Goal: Task Accomplishment & Management: Manage account settings

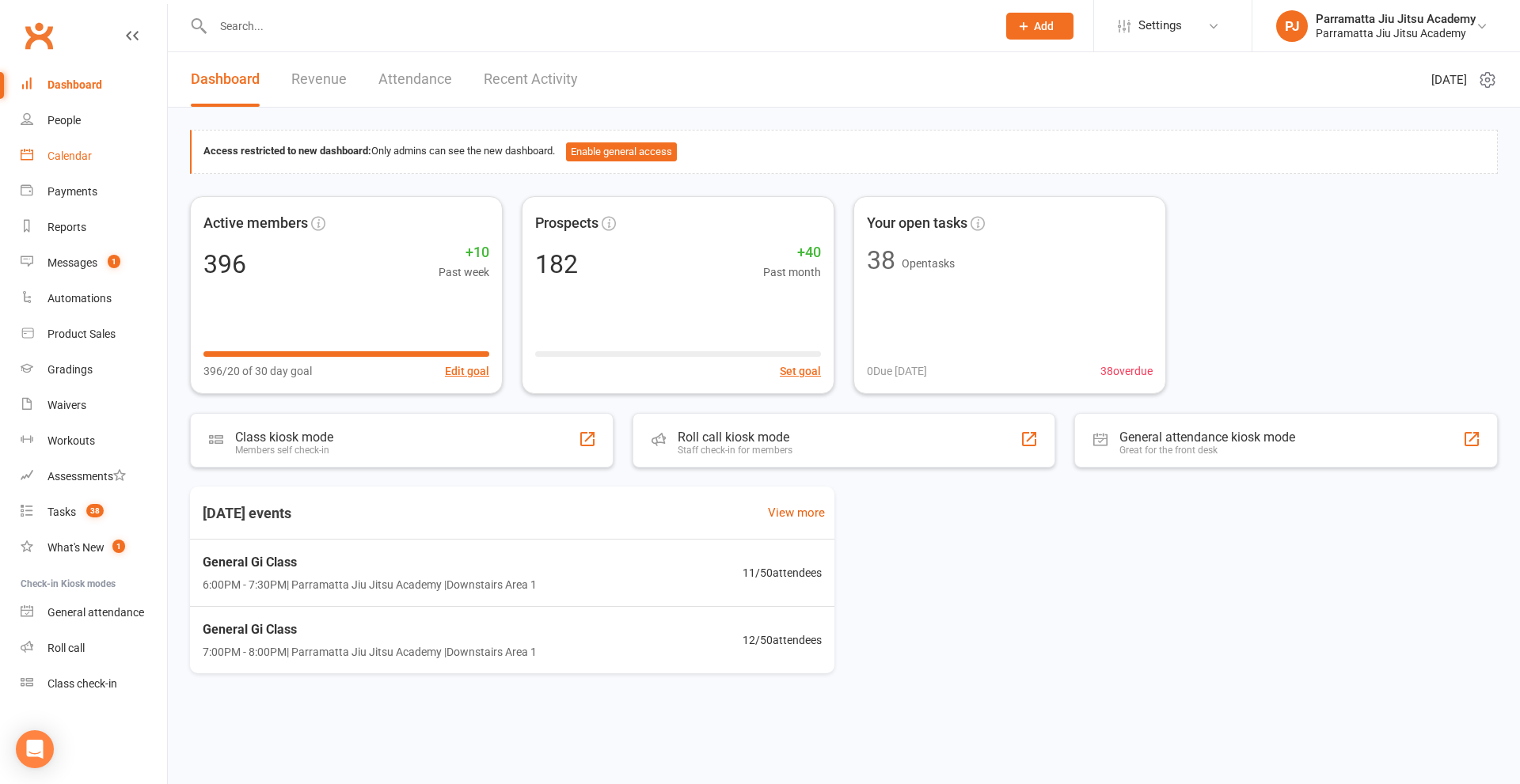
click at [84, 151] on div "Calendar" at bounding box center [69, 155] width 44 height 13
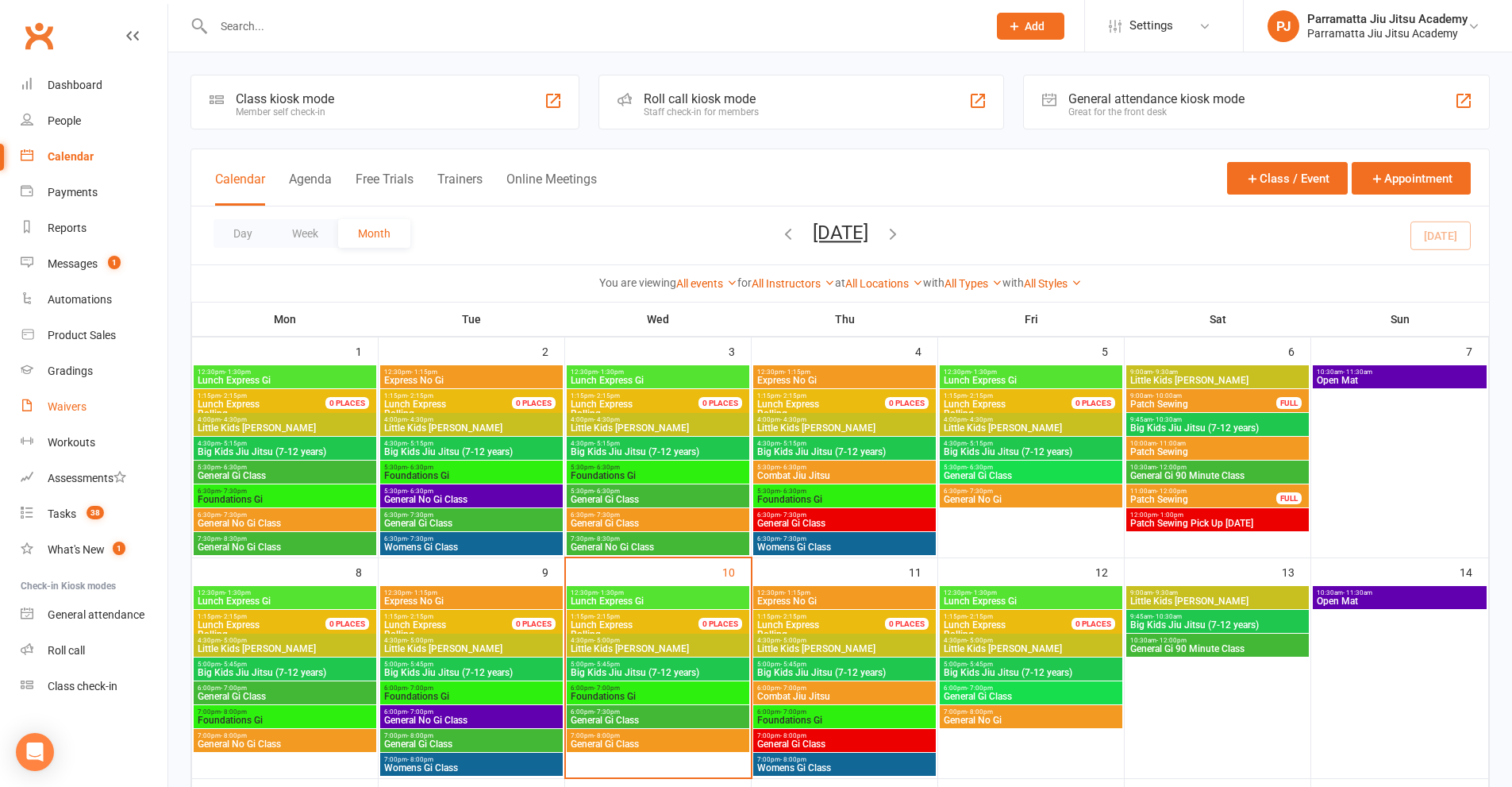
click at [83, 403] on div "Waivers" at bounding box center [67, 406] width 39 height 13
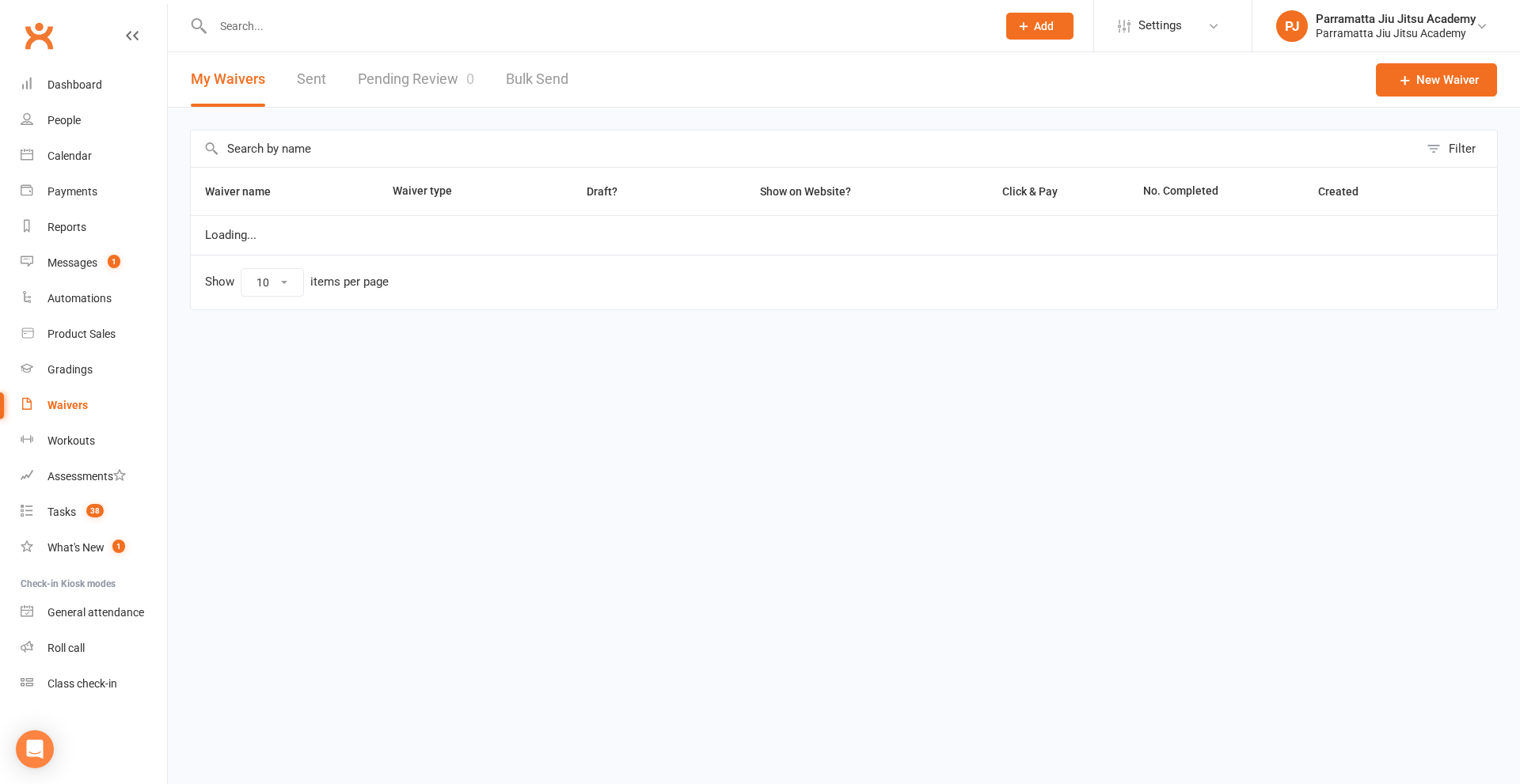
select select "100"
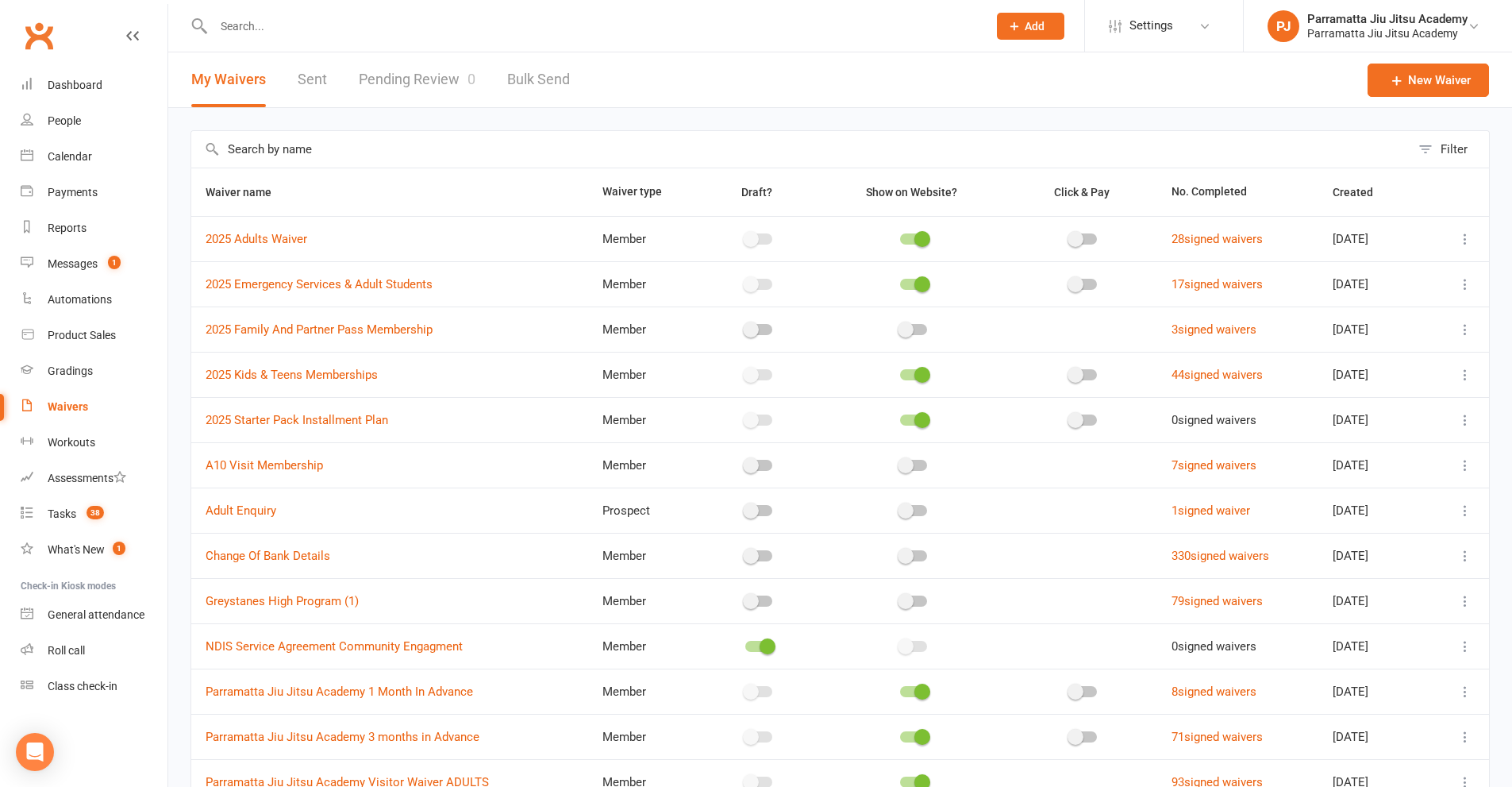
click at [355, 153] on input "text" at bounding box center [801, 149] width 1220 height 37
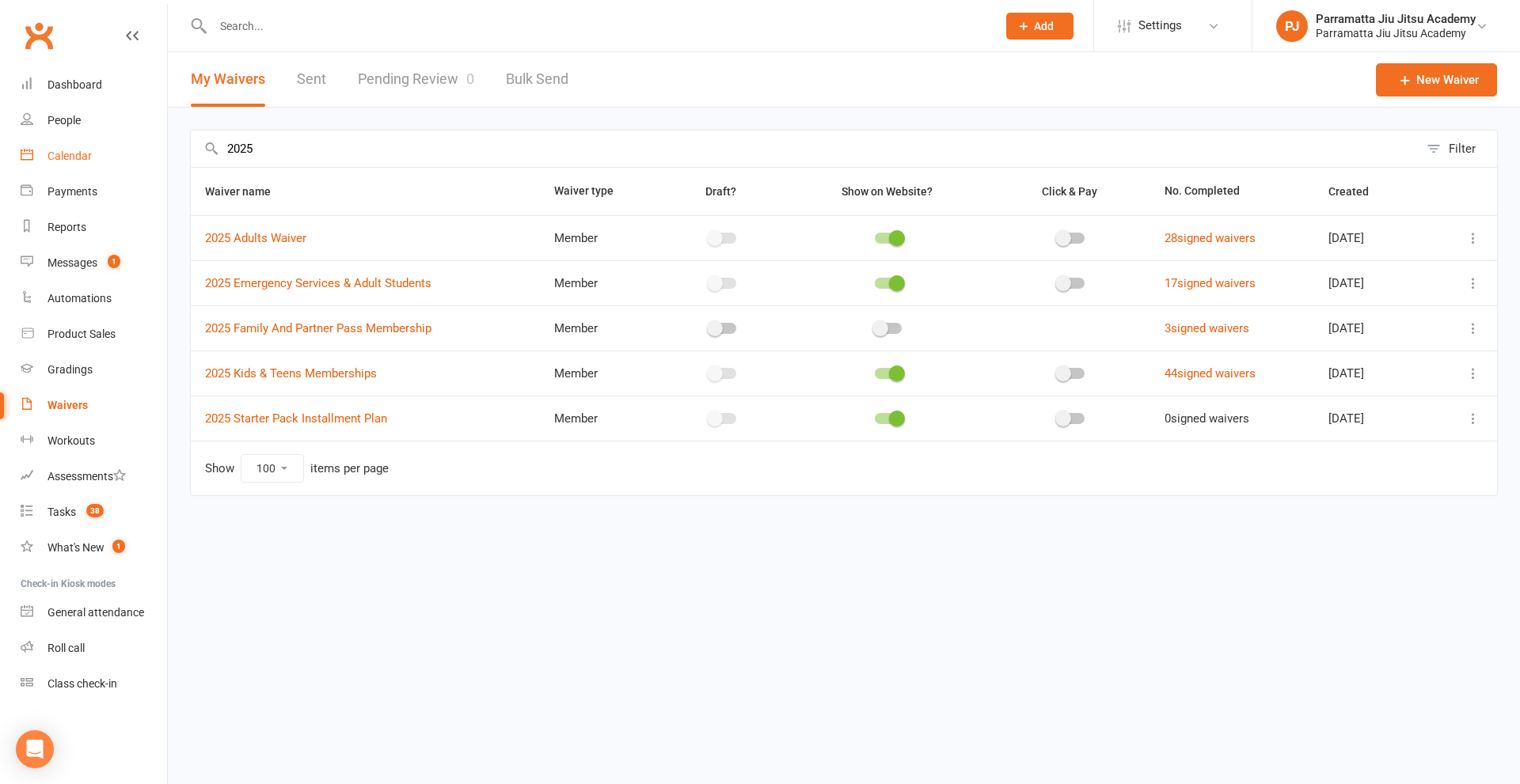
drag, startPoint x: 251, startPoint y: 159, endPoint x: 82, endPoint y: 166, distance: 169.1
click at [82, 166] on ui-view "Prospect Member Non-attending contact Class / event Appointment Grading event T…" at bounding box center [760, 272] width 1520 height 537
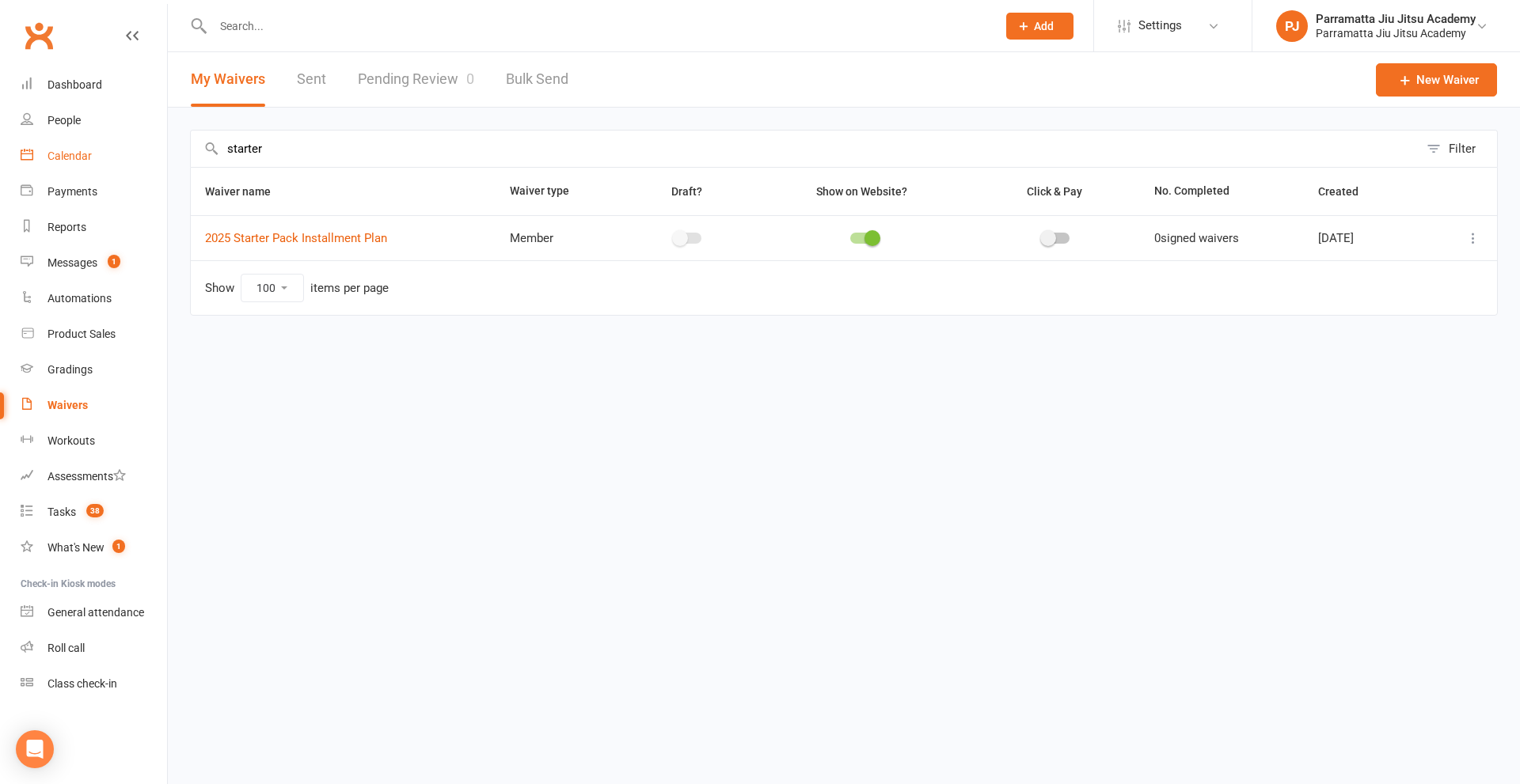
drag, startPoint x: 308, startPoint y: 144, endPoint x: 134, endPoint y: 150, distance: 174.1
click at [134, 150] on ui-view "Prospect Member Non-attending contact Class / event Appointment Grading event T…" at bounding box center [760, 182] width 1520 height 356
click at [349, 154] on input "kids" at bounding box center [804, 149] width 1228 height 37
type input "k"
type input "i"
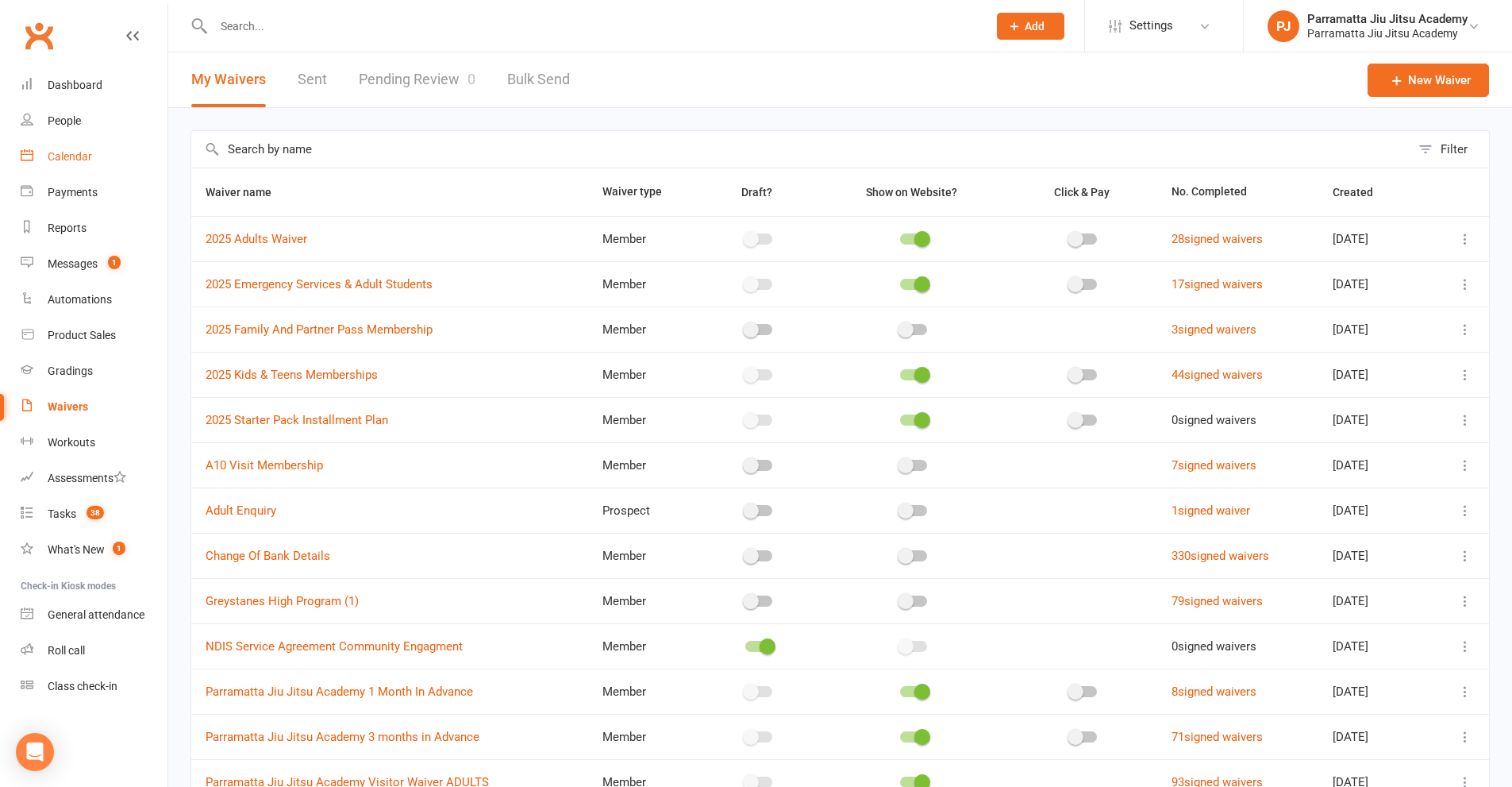
click at [71, 158] on div "Calendar" at bounding box center [70, 156] width 44 height 13
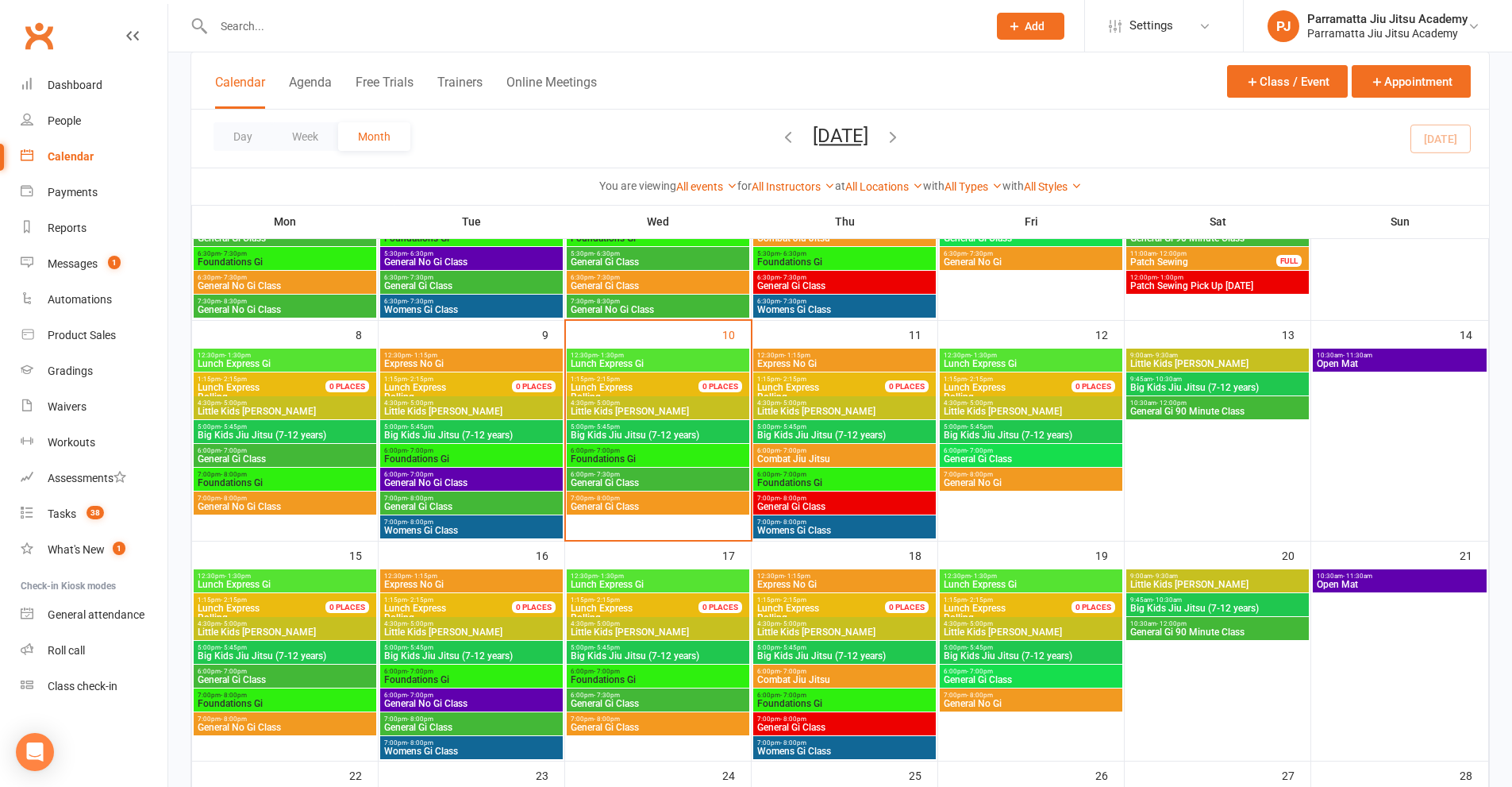
scroll to position [238, 0]
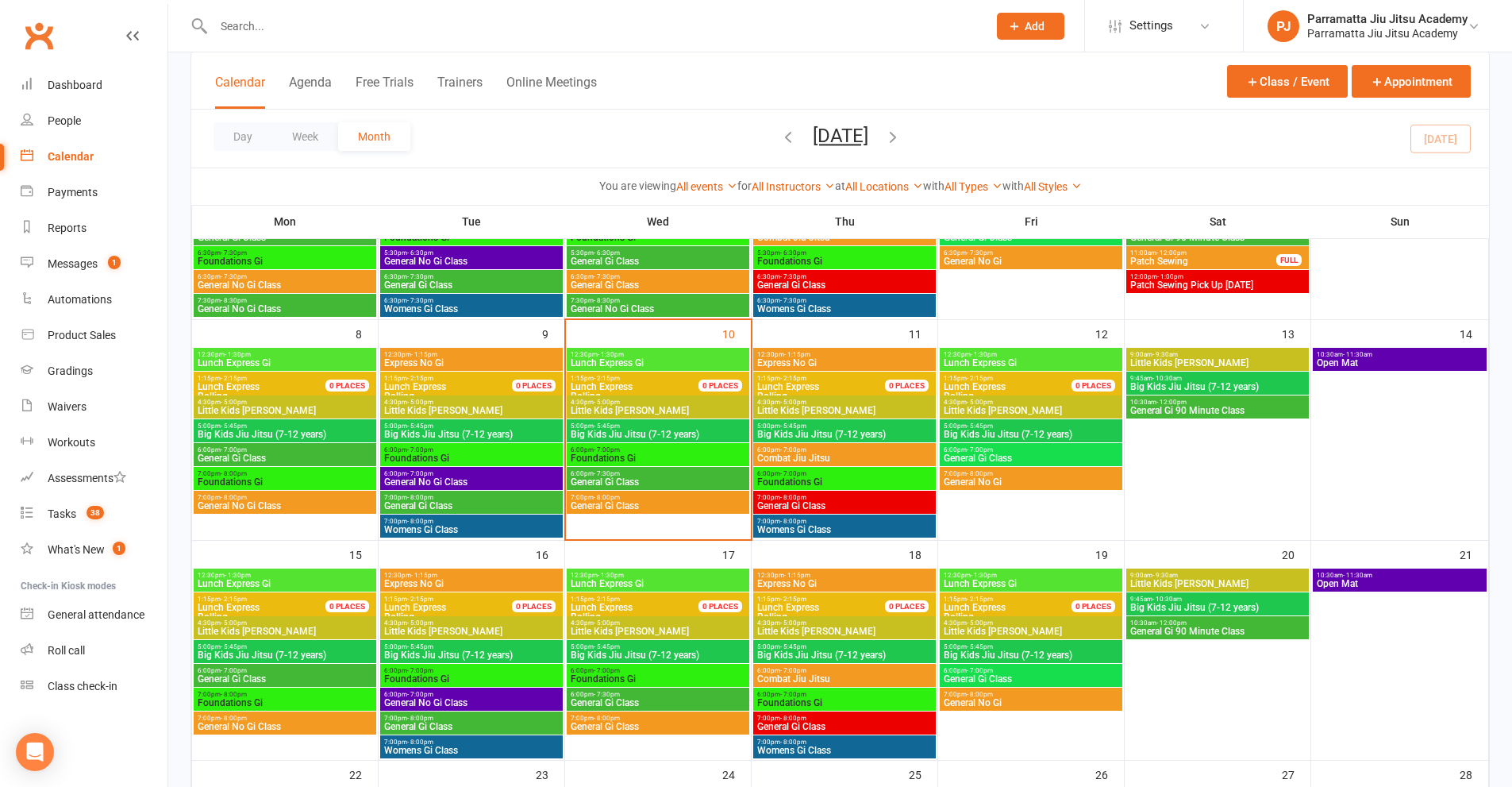
click at [650, 486] on span "General Gi Class" at bounding box center [658, 482] width 176 height 9
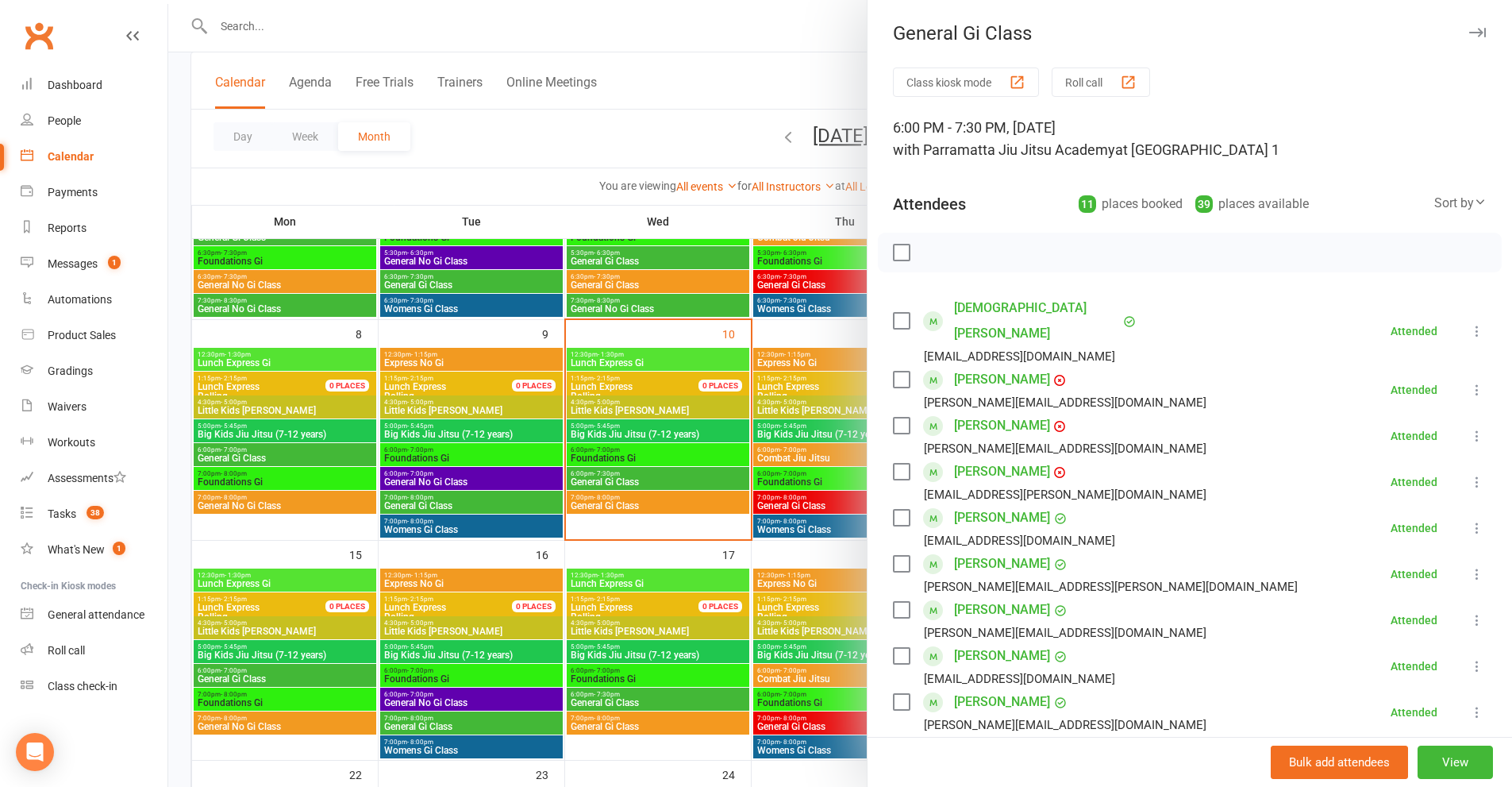
click at [1469, 30] on icon "button" at bounding box center [1478, 32] width 17 height 9
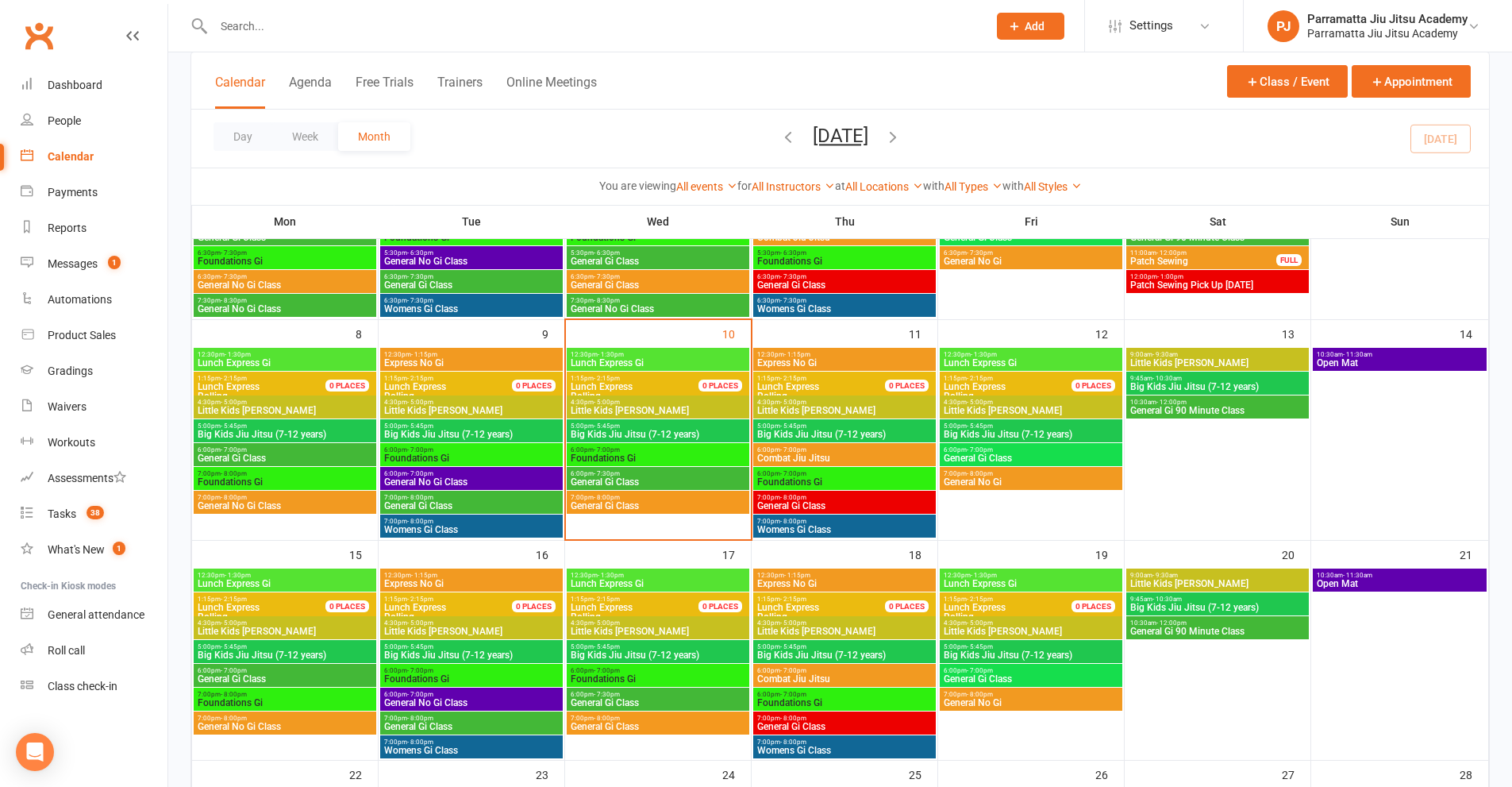
click at [647, 476] on span "6:00pm - 7:30pm" at bounding box center [658, 474] width 176 height 8
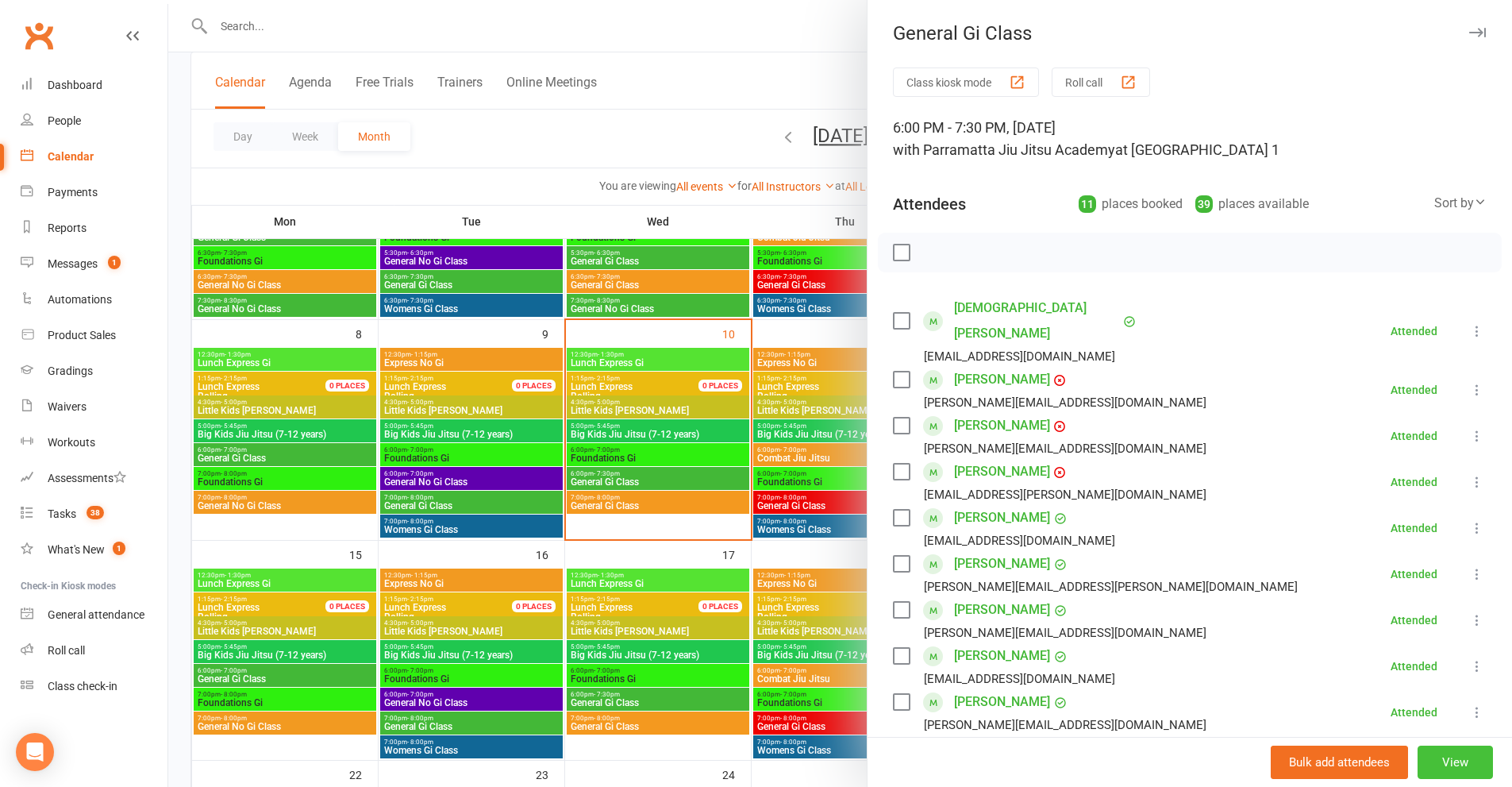
click at [1448, 764] on button "View" at bounding box center [1456, 763] width 75 height 34
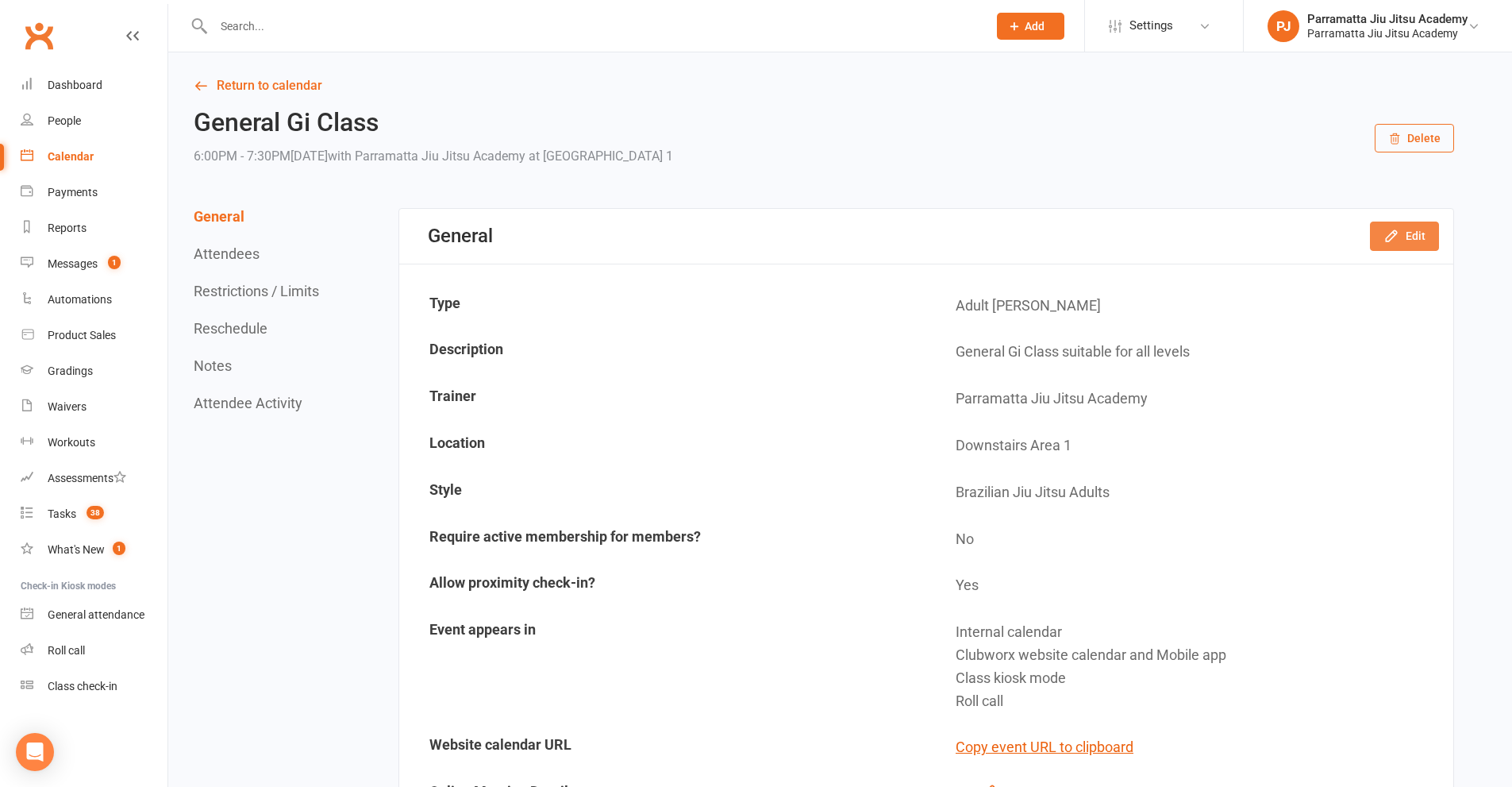
click at [1432, 234] on button "Edit" at bounding box center [1405, 236] width 69 height 28
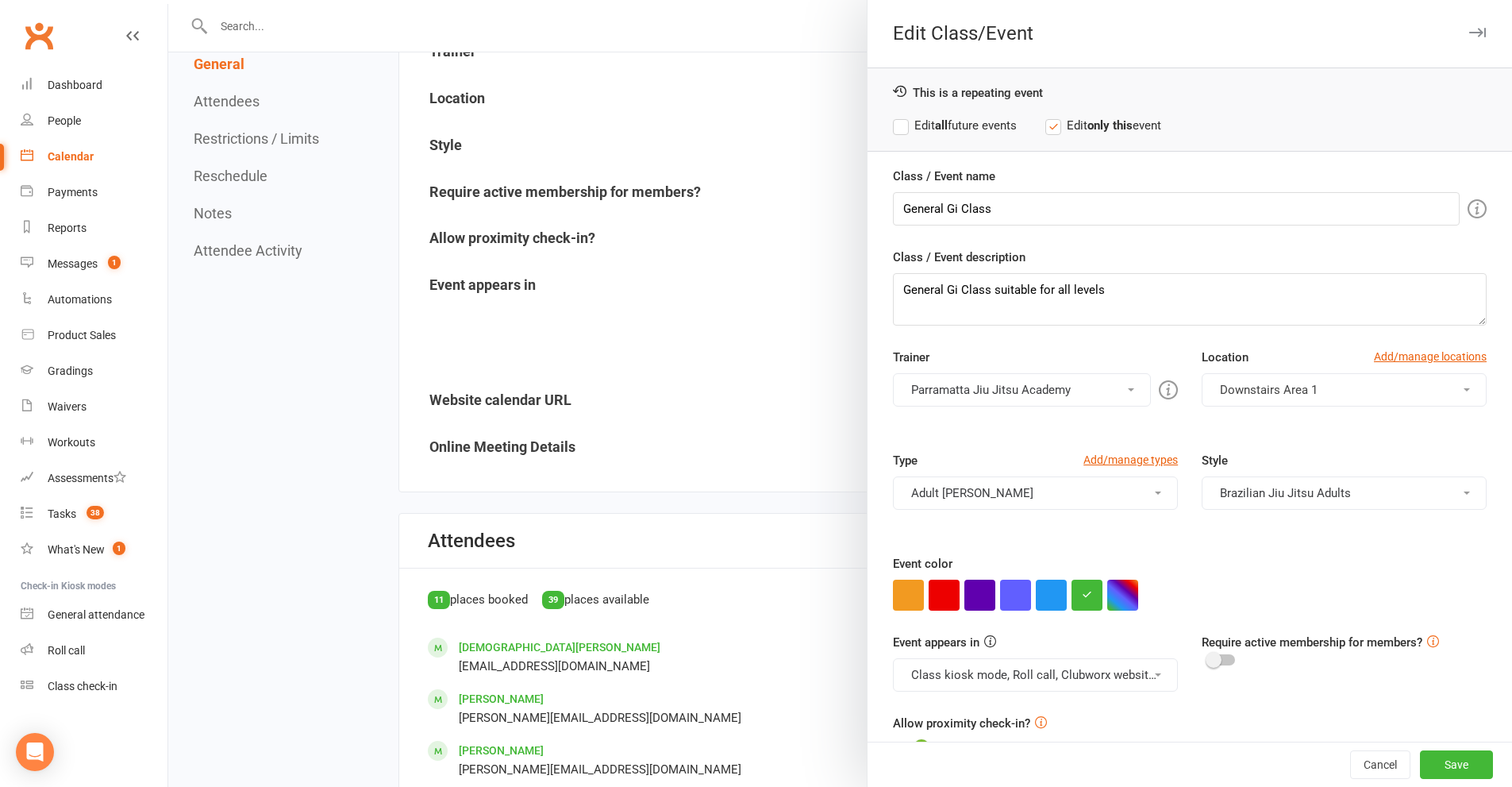
scroll to position [318, 0]
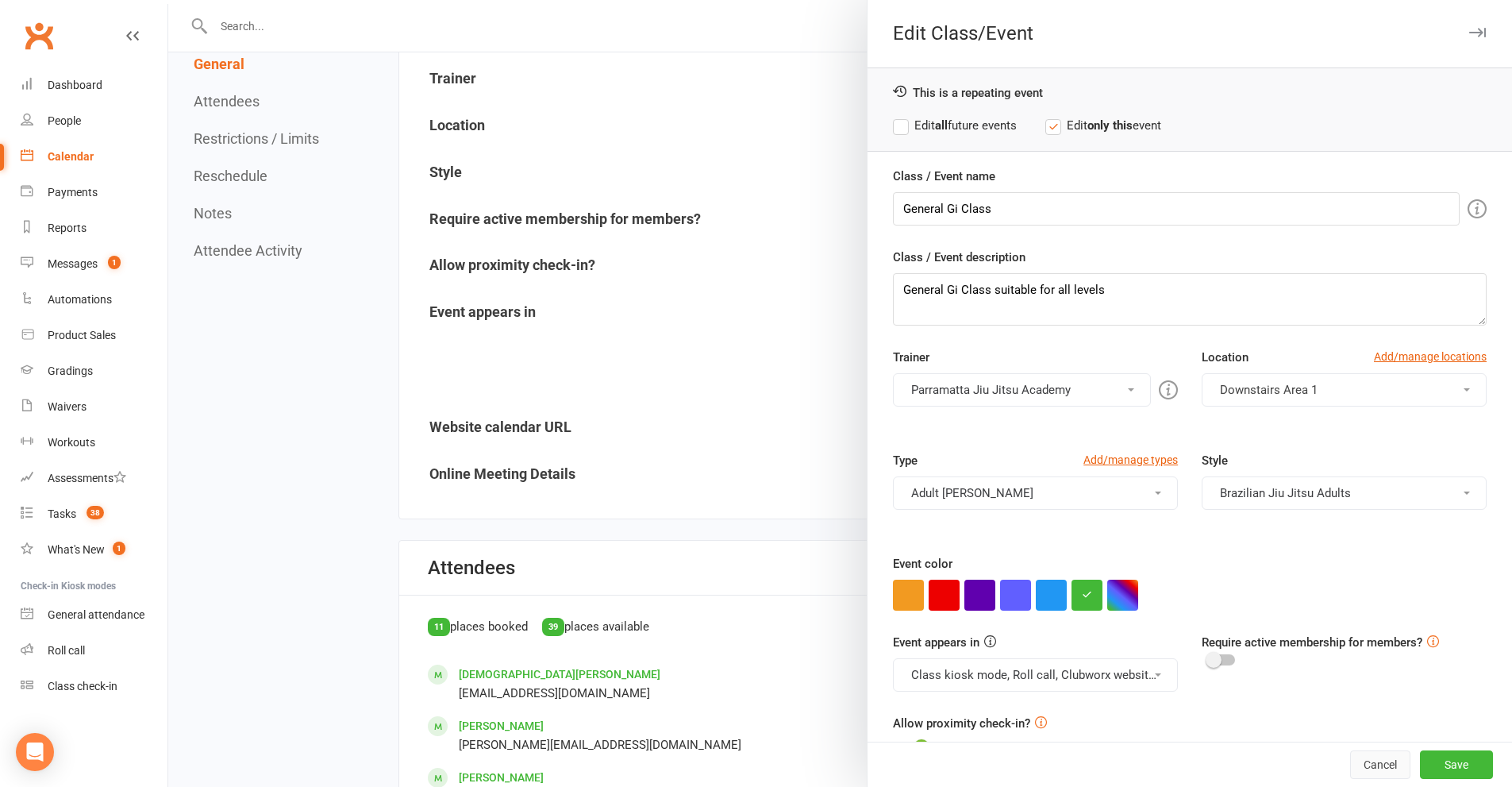
click at [1355, 760] on button "Cancel" at bounding box center [1380, 765] width 60 height 28
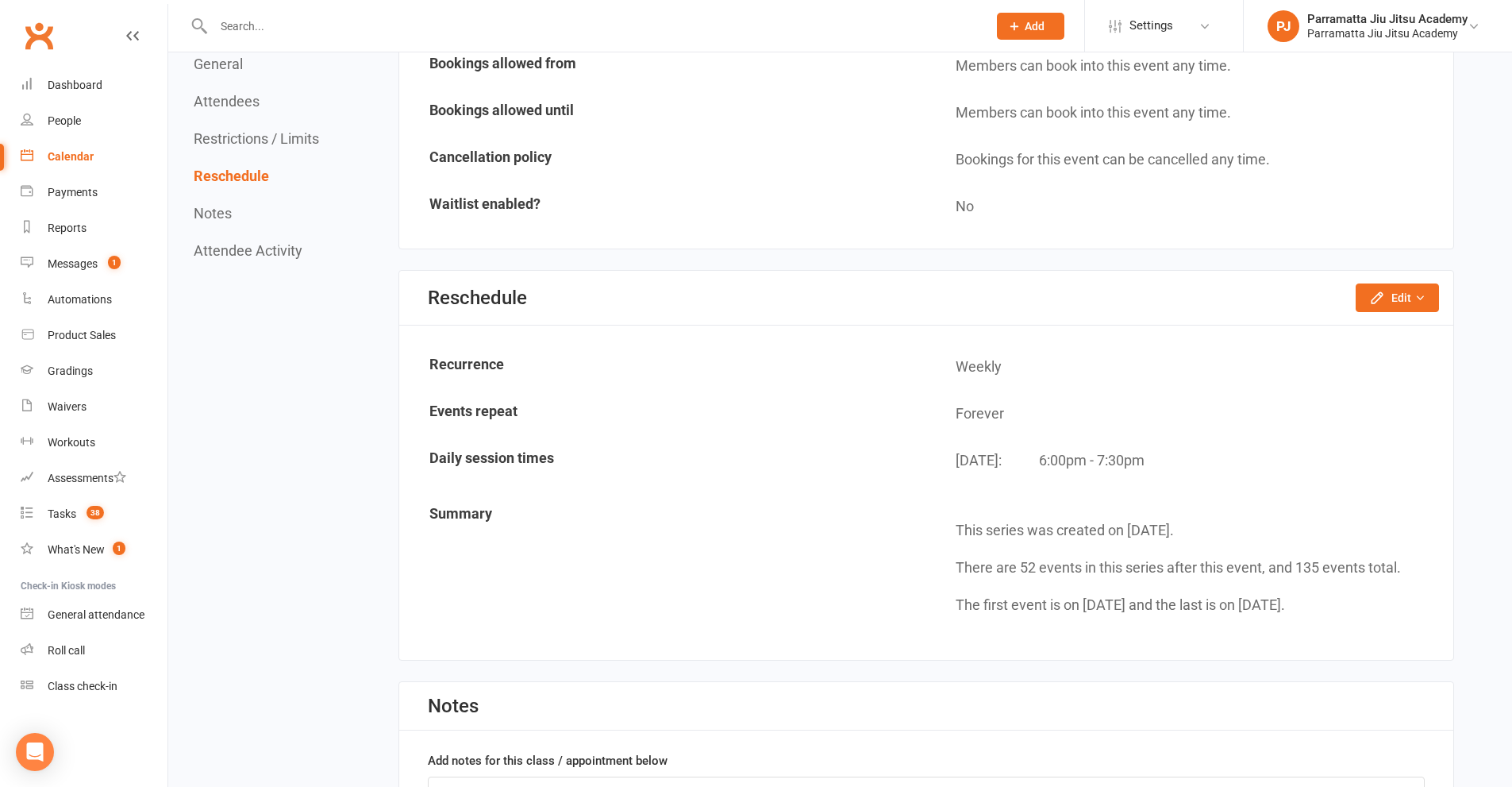
scroll to position [1747, 0]
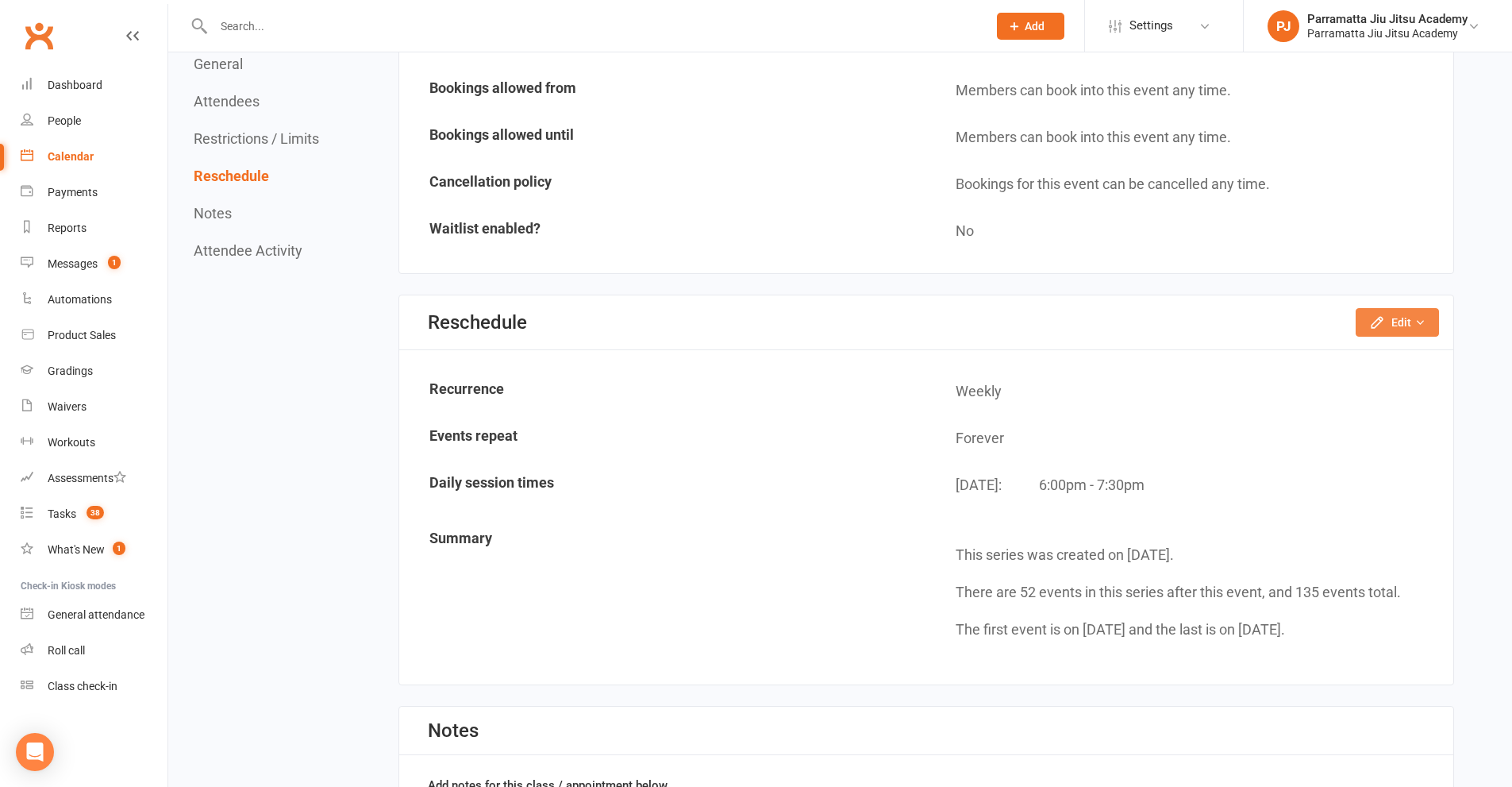
click at [1421, 329] on button "Edit" at bounding box center [1398, 323] width 84 height 28
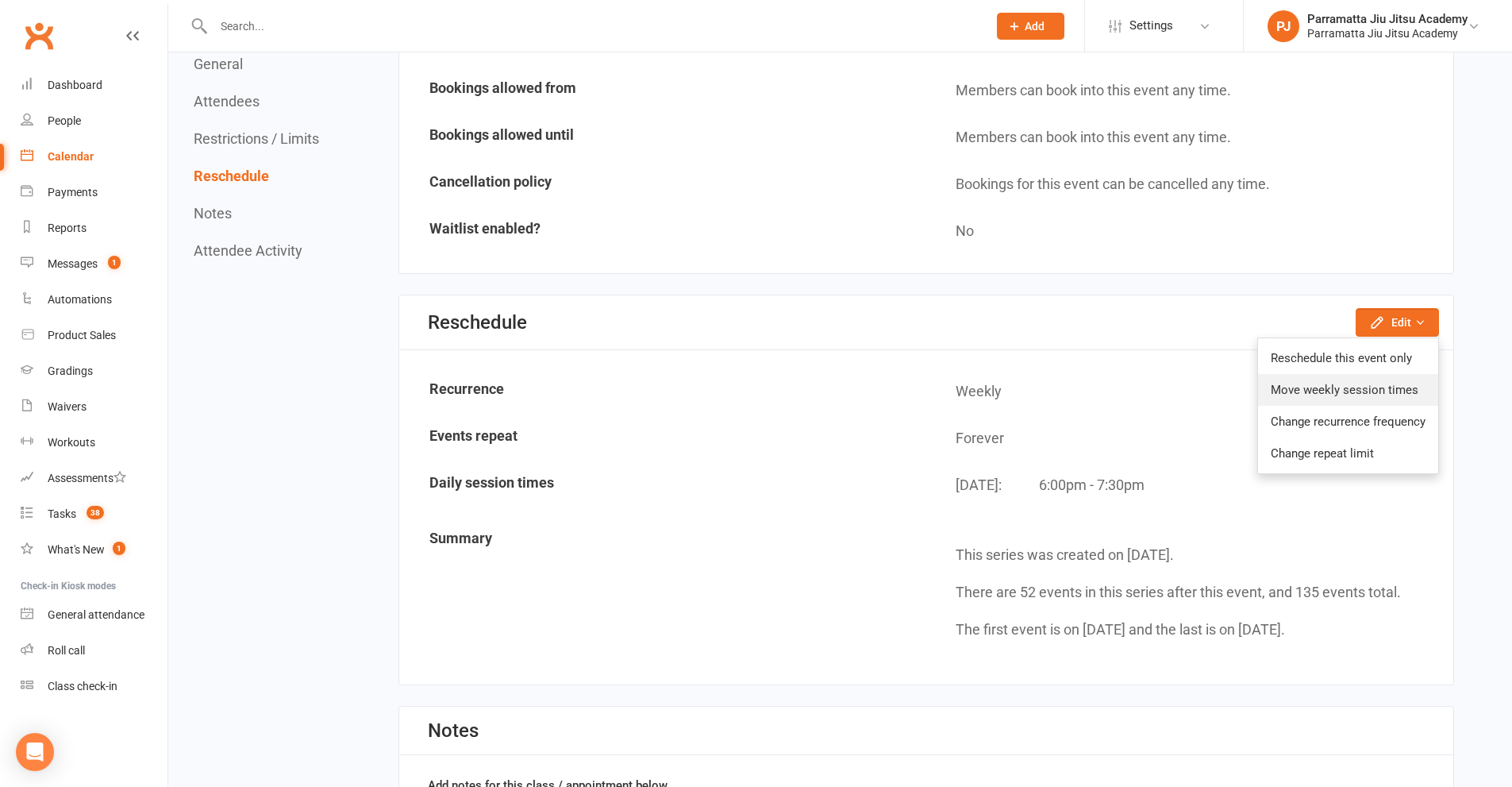
click at [1360, 394] on link "Move weekly session times" at bounding box center [1348, 390] width 180 height 32
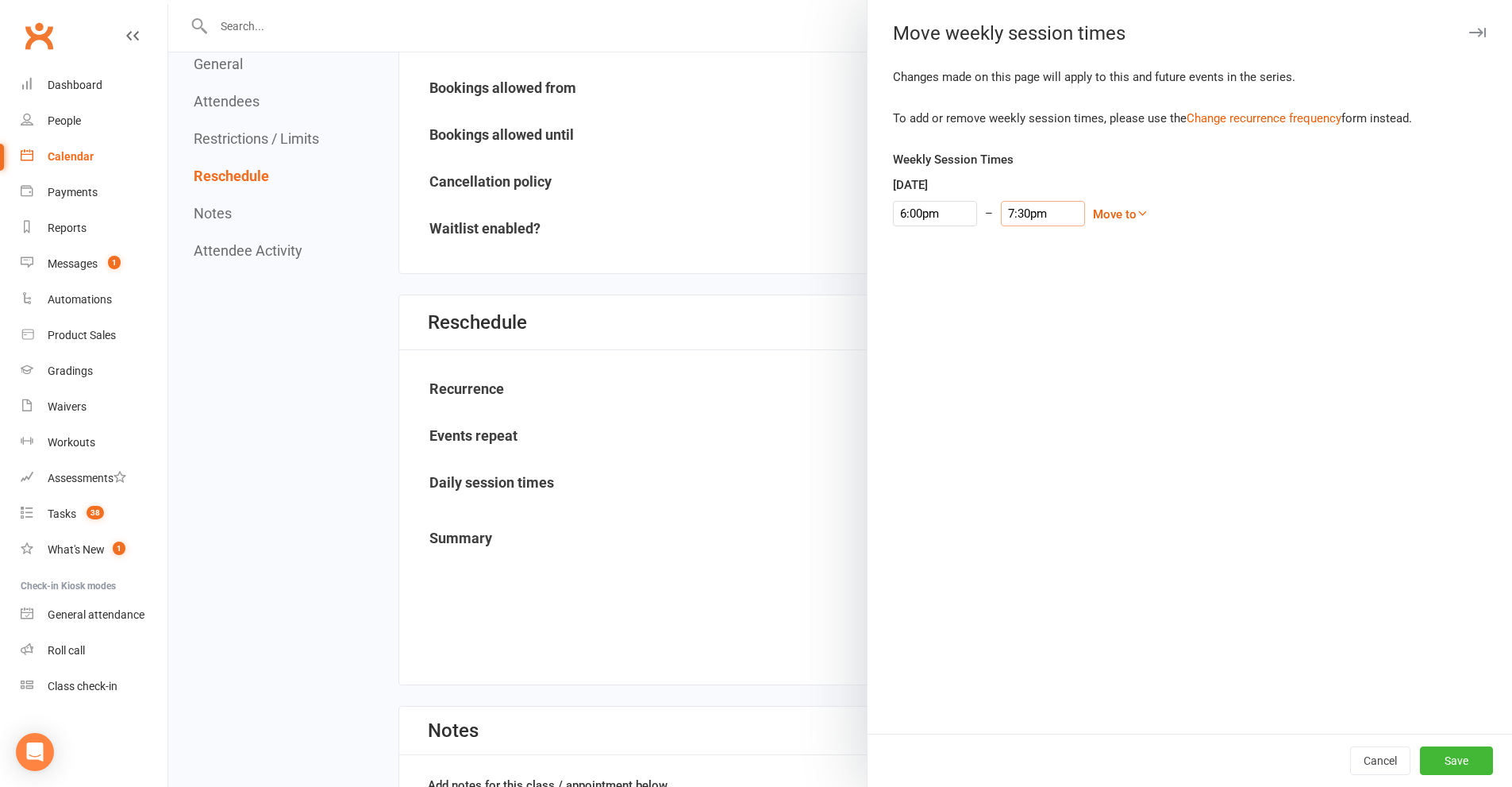
click at [1043, 213] on input "7:30pm" at bounding box center [1043, 214] width 84 height 25
type input "7:00pm"
click at [1042, 244] on li "7:00pm" at bounding box center [1029, 247] width 76 height 23
click at [1464, 764] on button "Save" at bounding box center [1457, 761] width 73 height 28
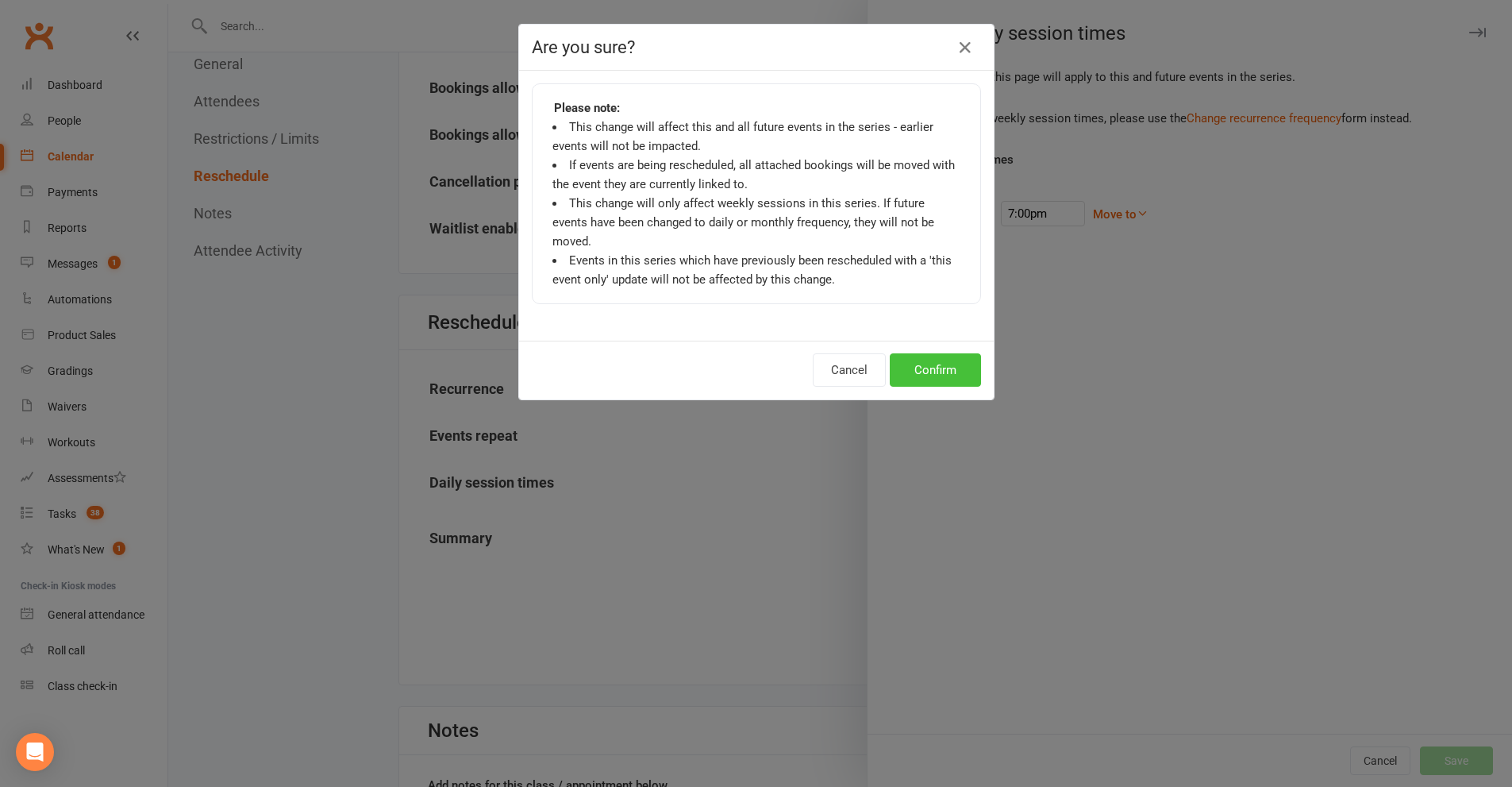
click at [960, 356] on button "Confirm" at bounding box center [935, 370] width 91 height 34
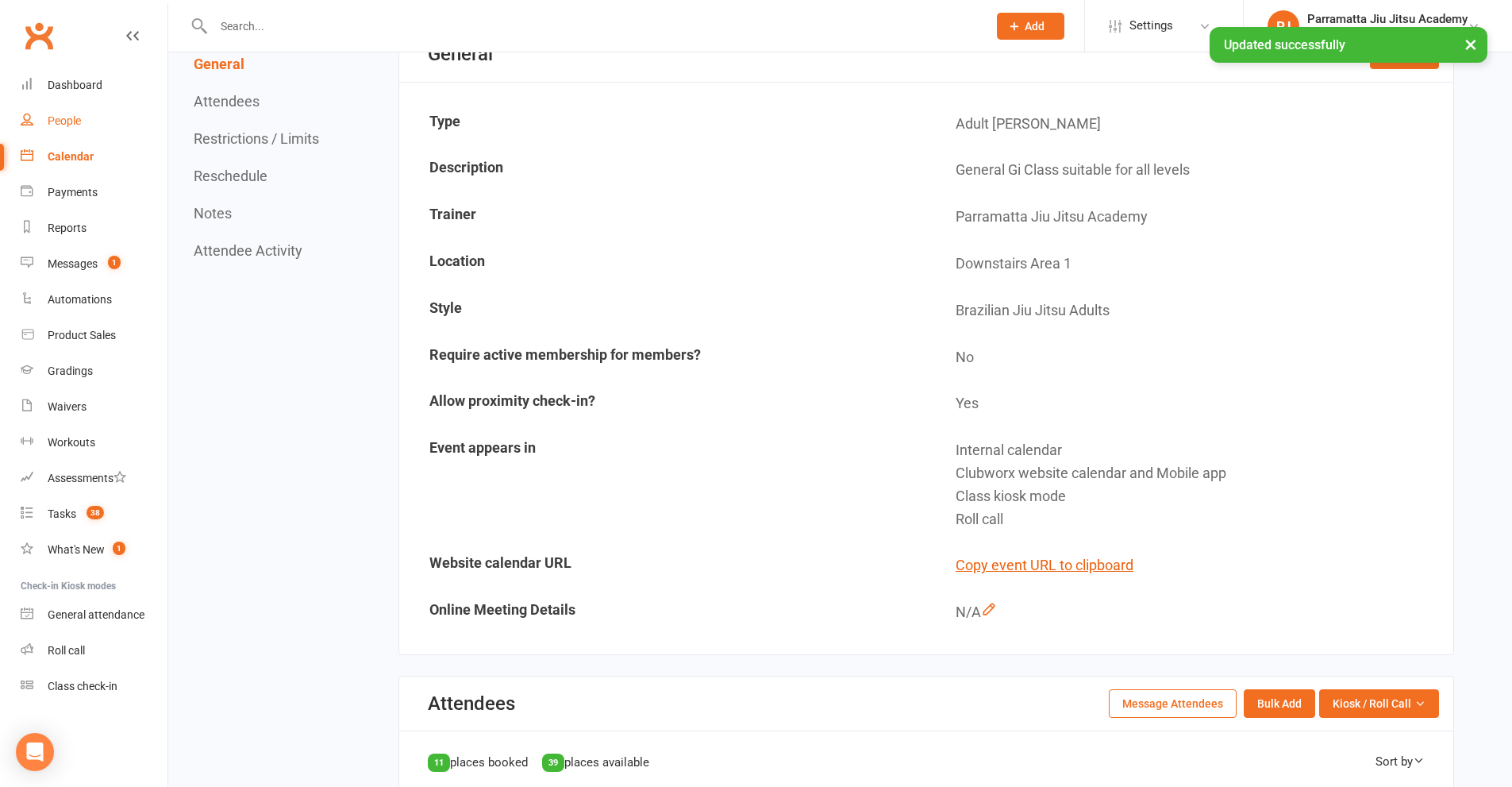
scroll to position [0, 0]
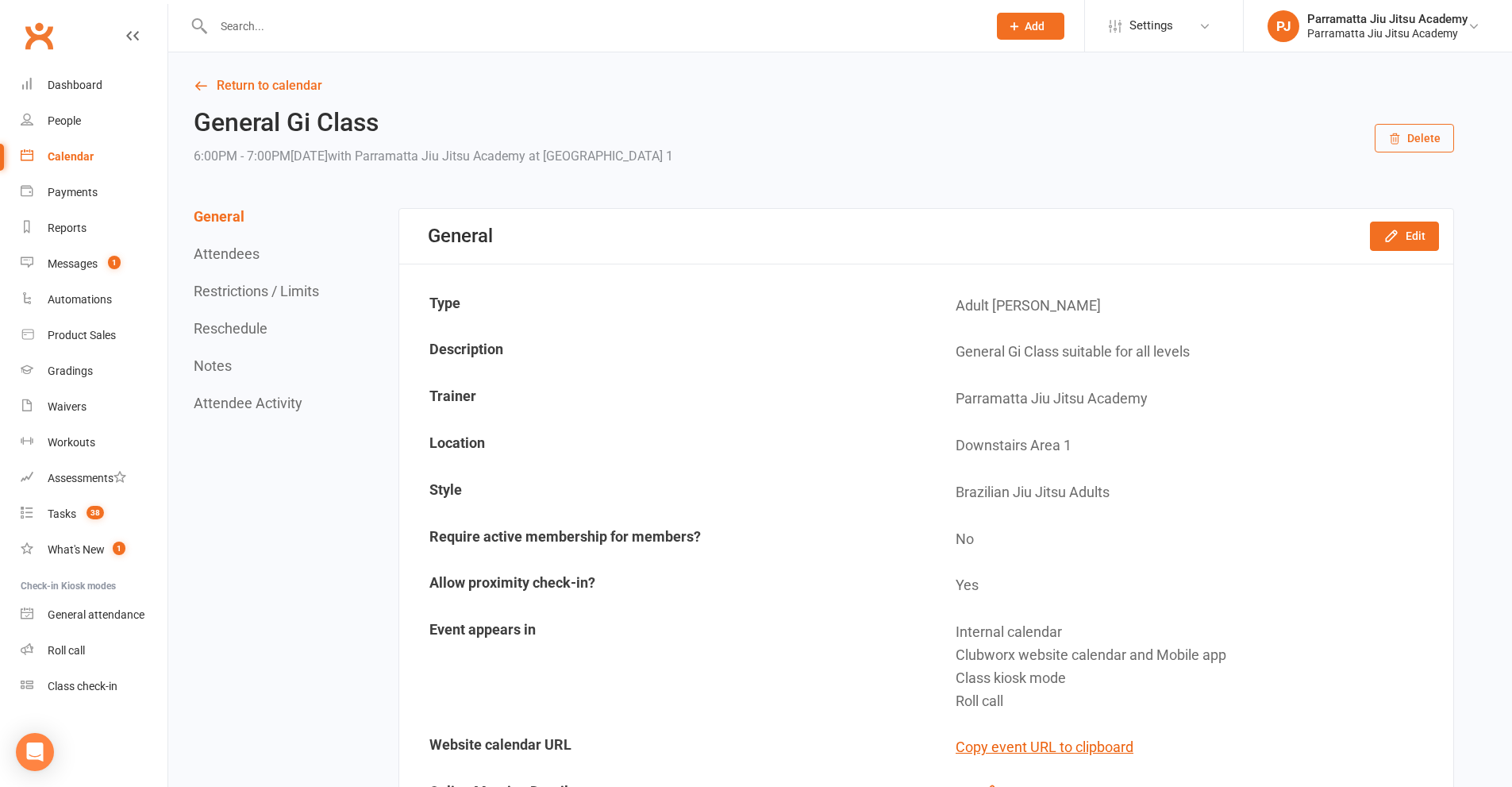
click at [77, 157] on div "Calendar" at bounding box center [70, 156] width 46 height 13
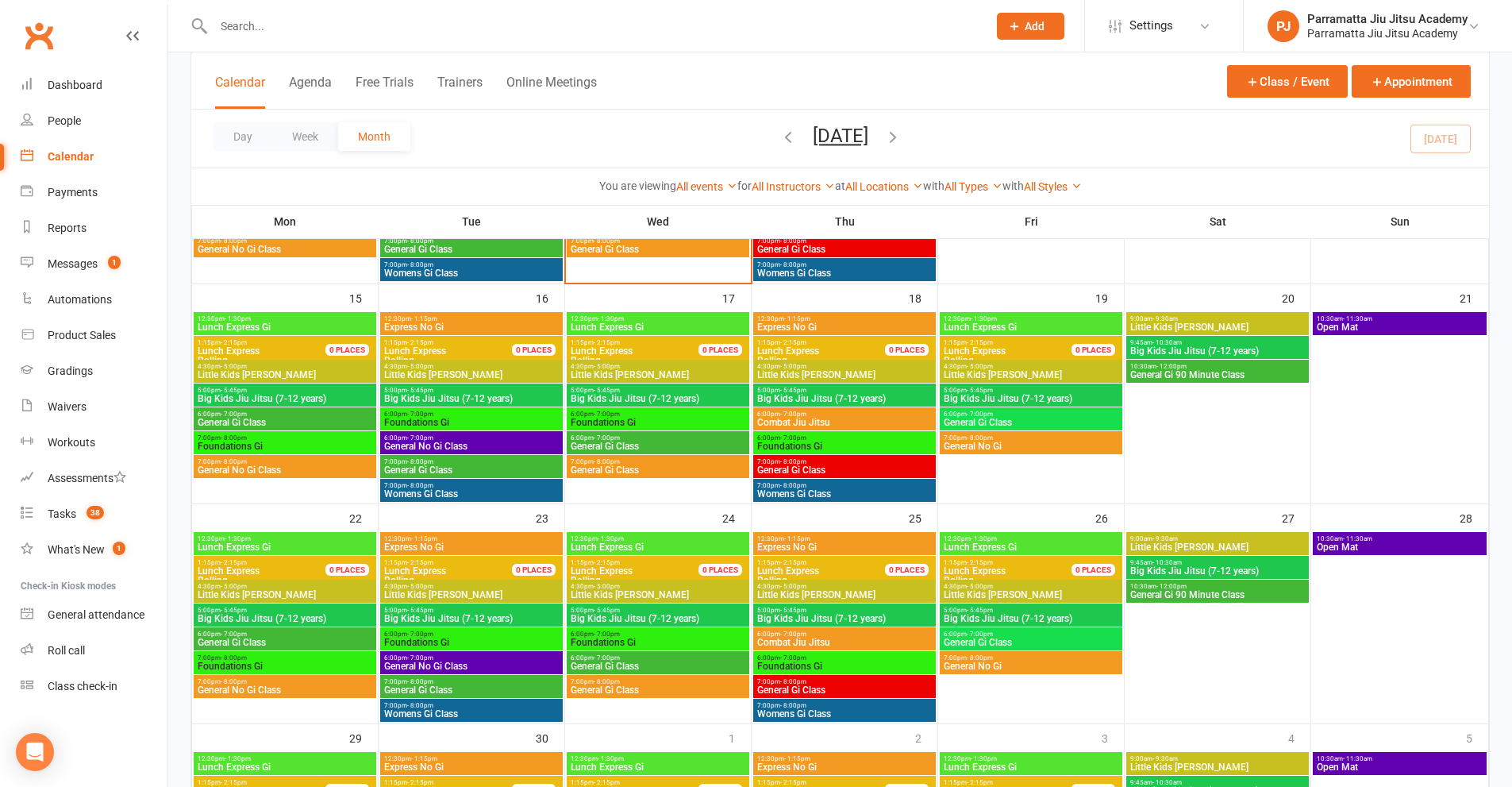
scroll to position [635, 0]
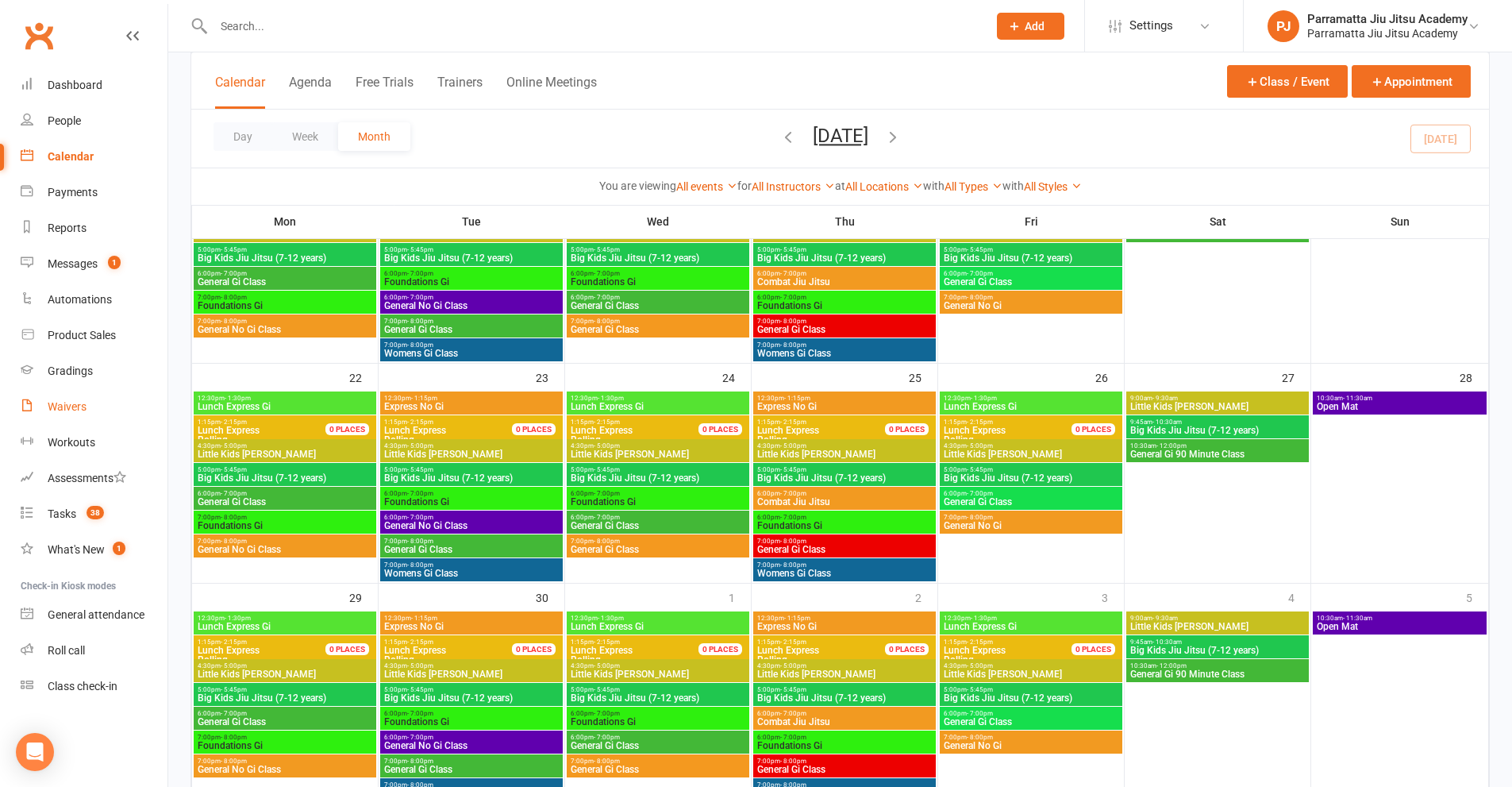
click at [65, 409] on div "Waivers" at bounding box center [67, 406] width 39 height 13
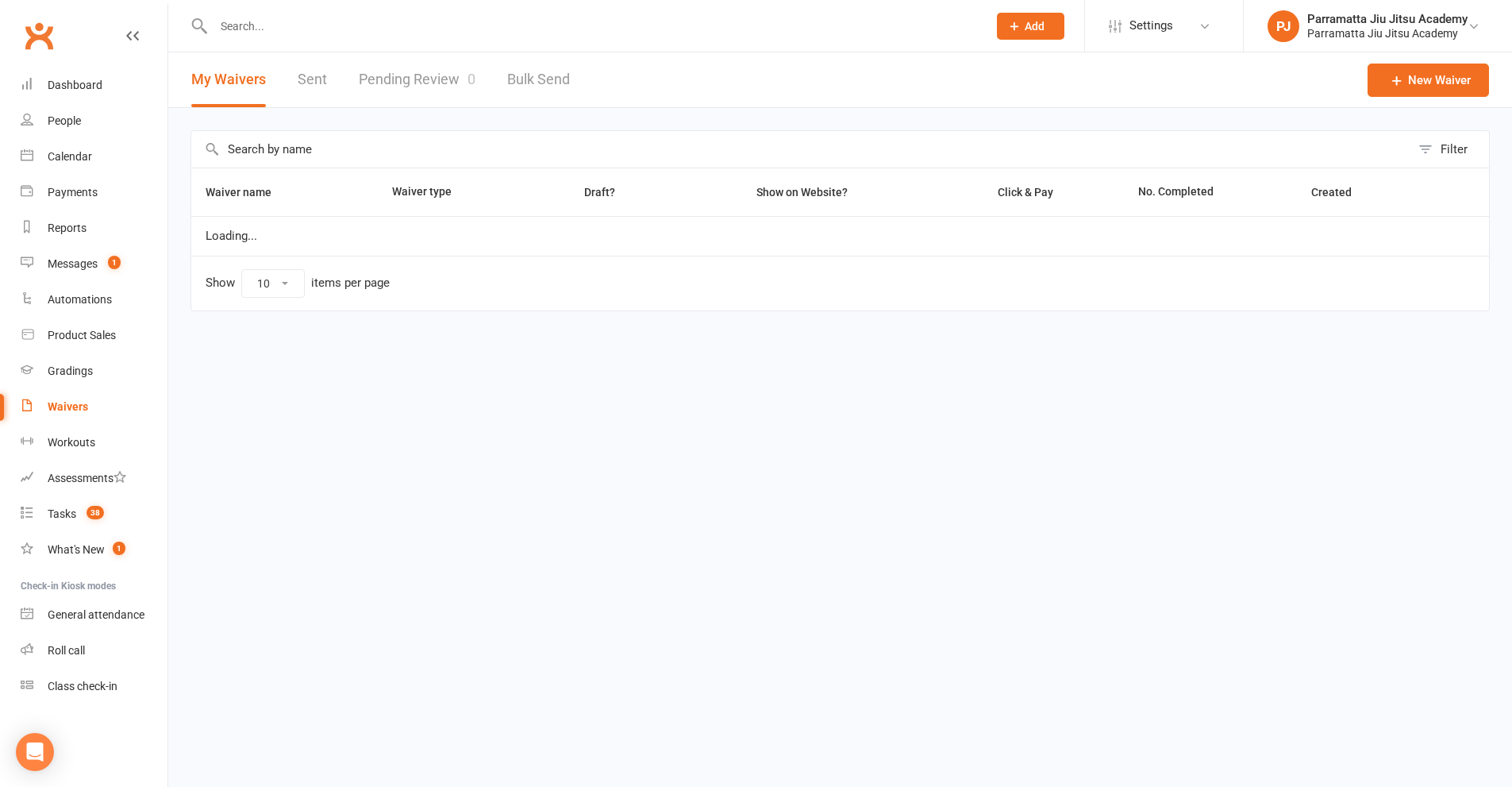
select select "100"
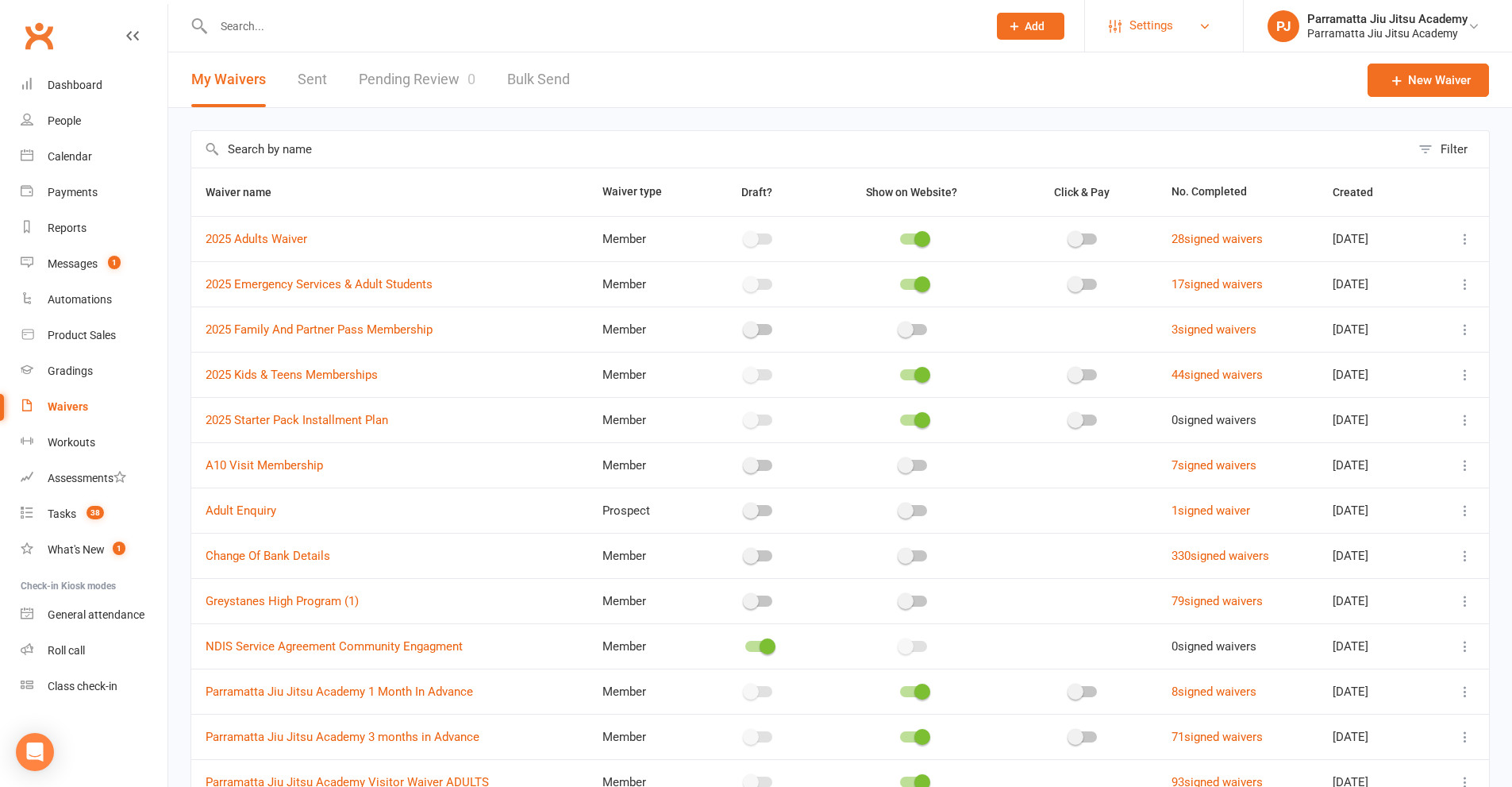
click at [1195, 26] on link "Settings" at bounding box center [1164, 25] width 111 height 36
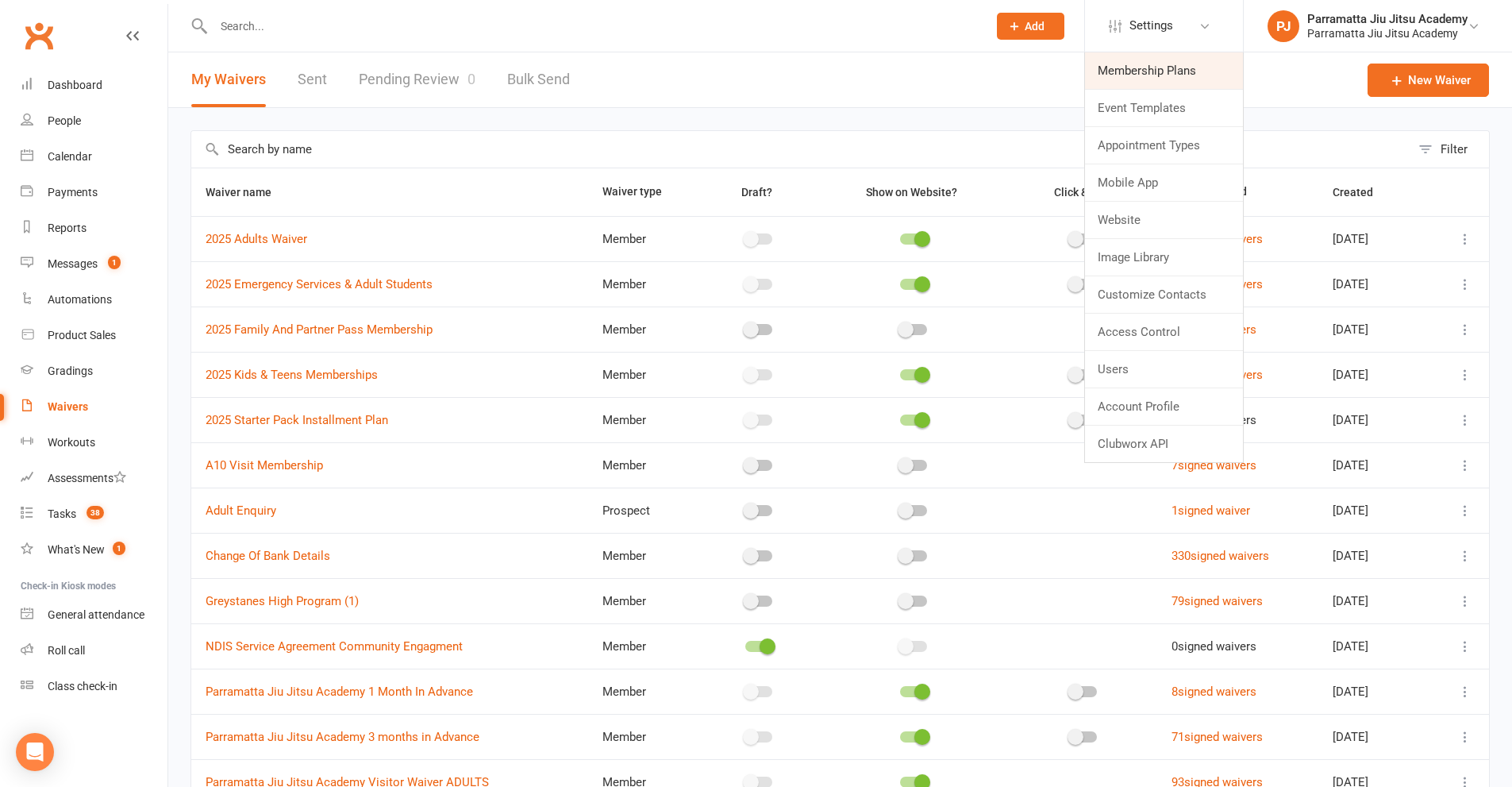
click at [1161, 70] on link "Membership Plans" at bounding box center [1164, 71] width 158 height 37
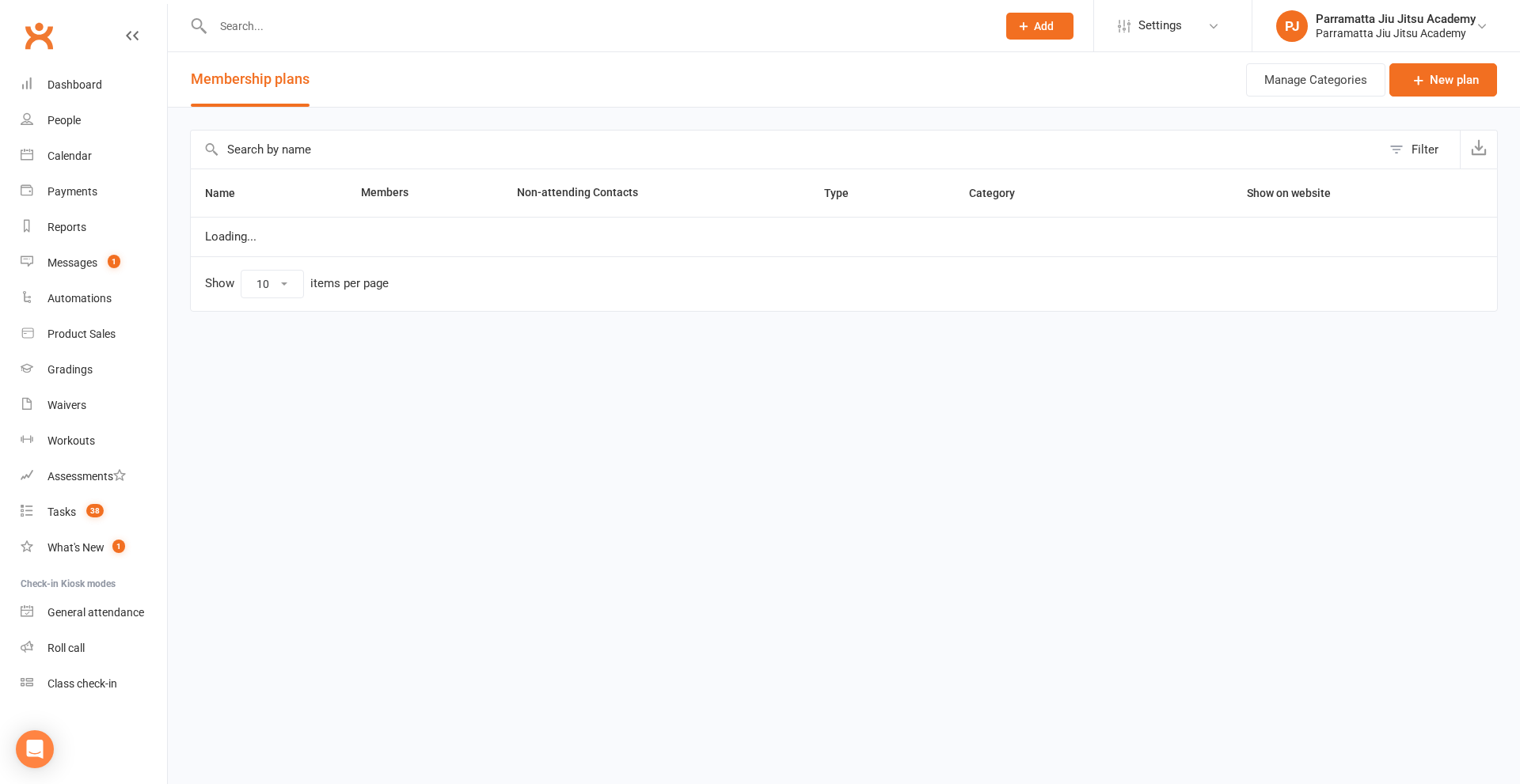
select select "100"
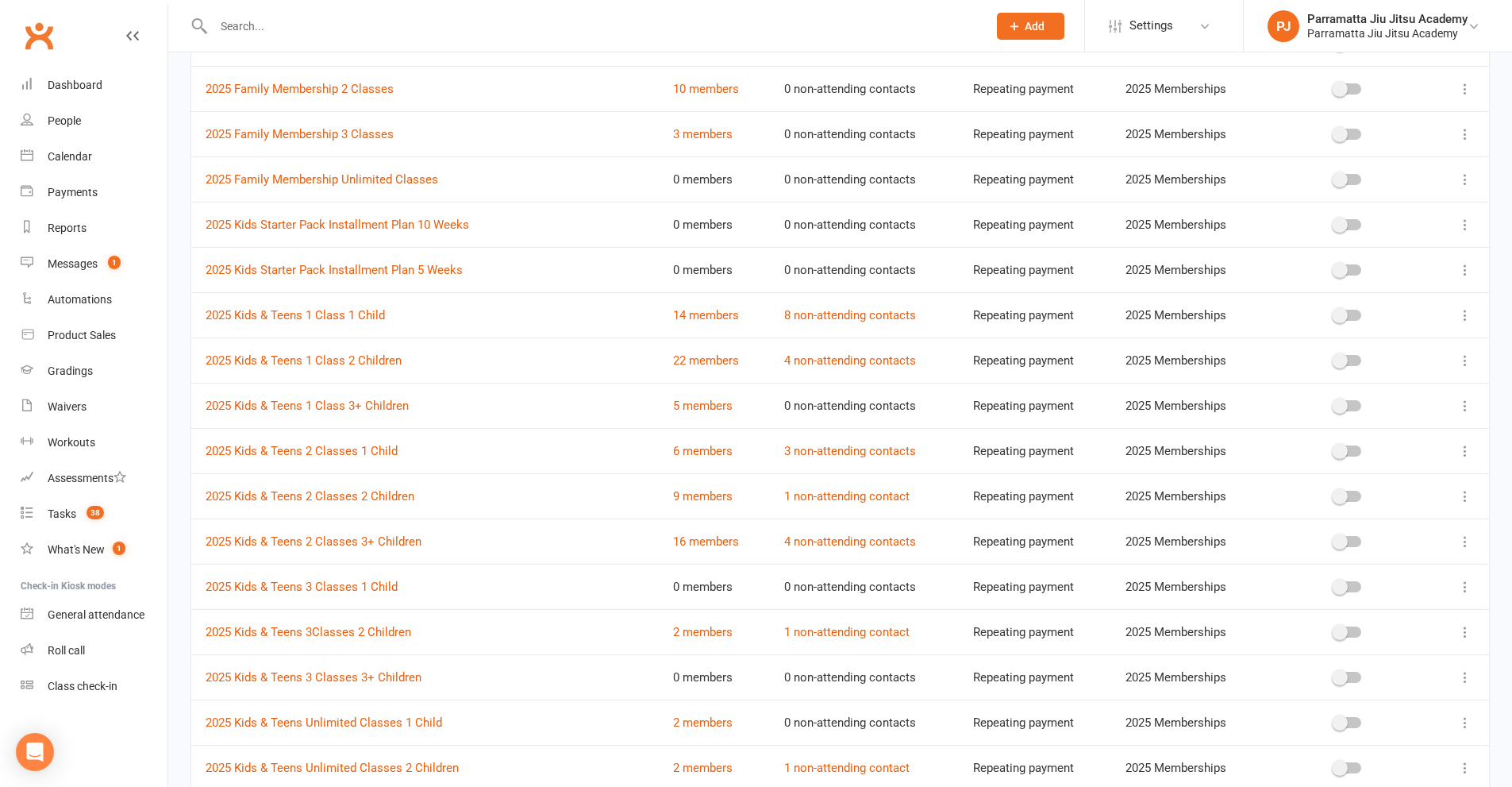
scroll to position [819, 0]
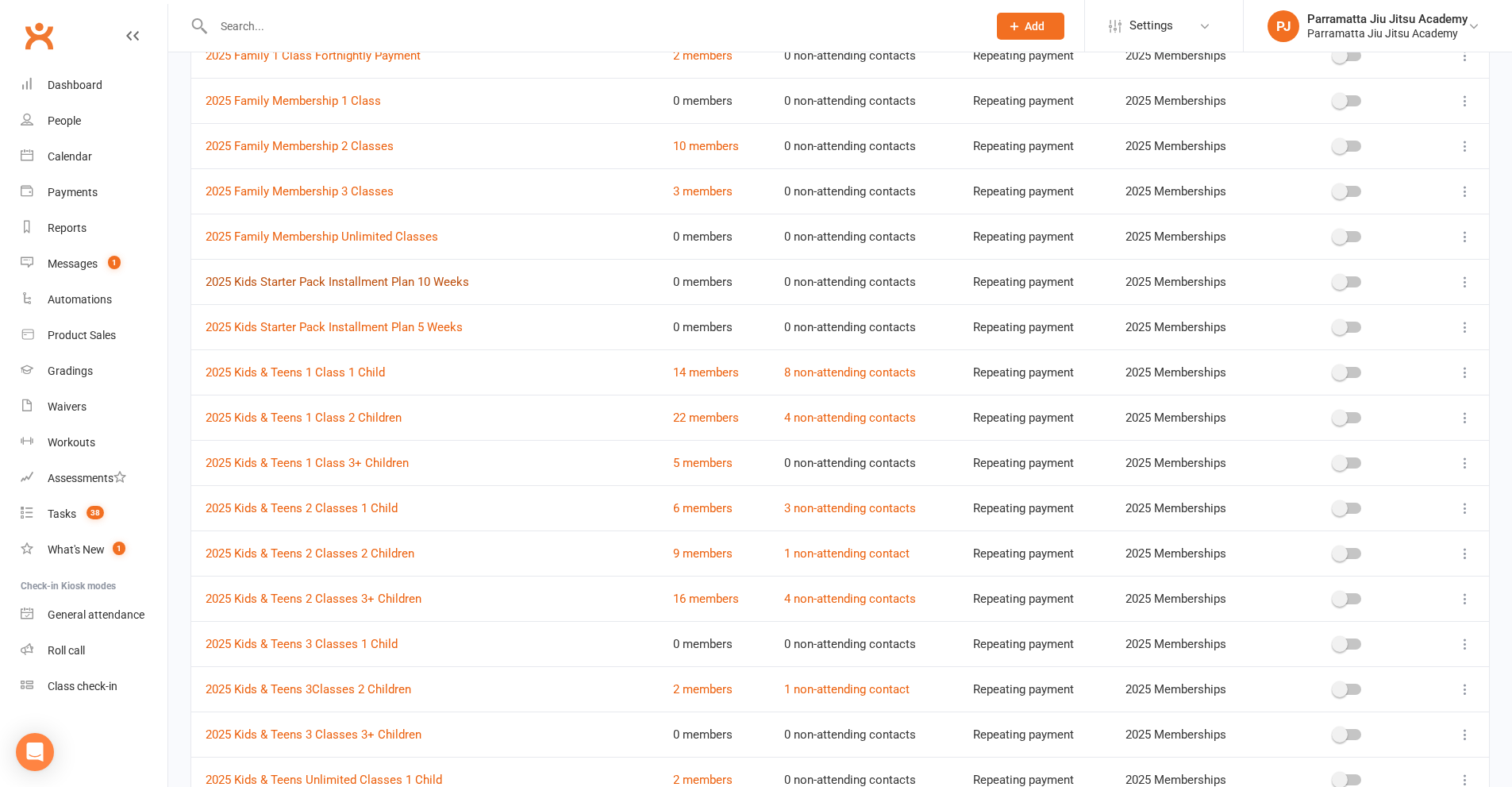
click at [297, 278] on link "2025 Kids Starter Pack Installment Plan 10 Weeks" at bounding box center [337, 282] width 264 height 14
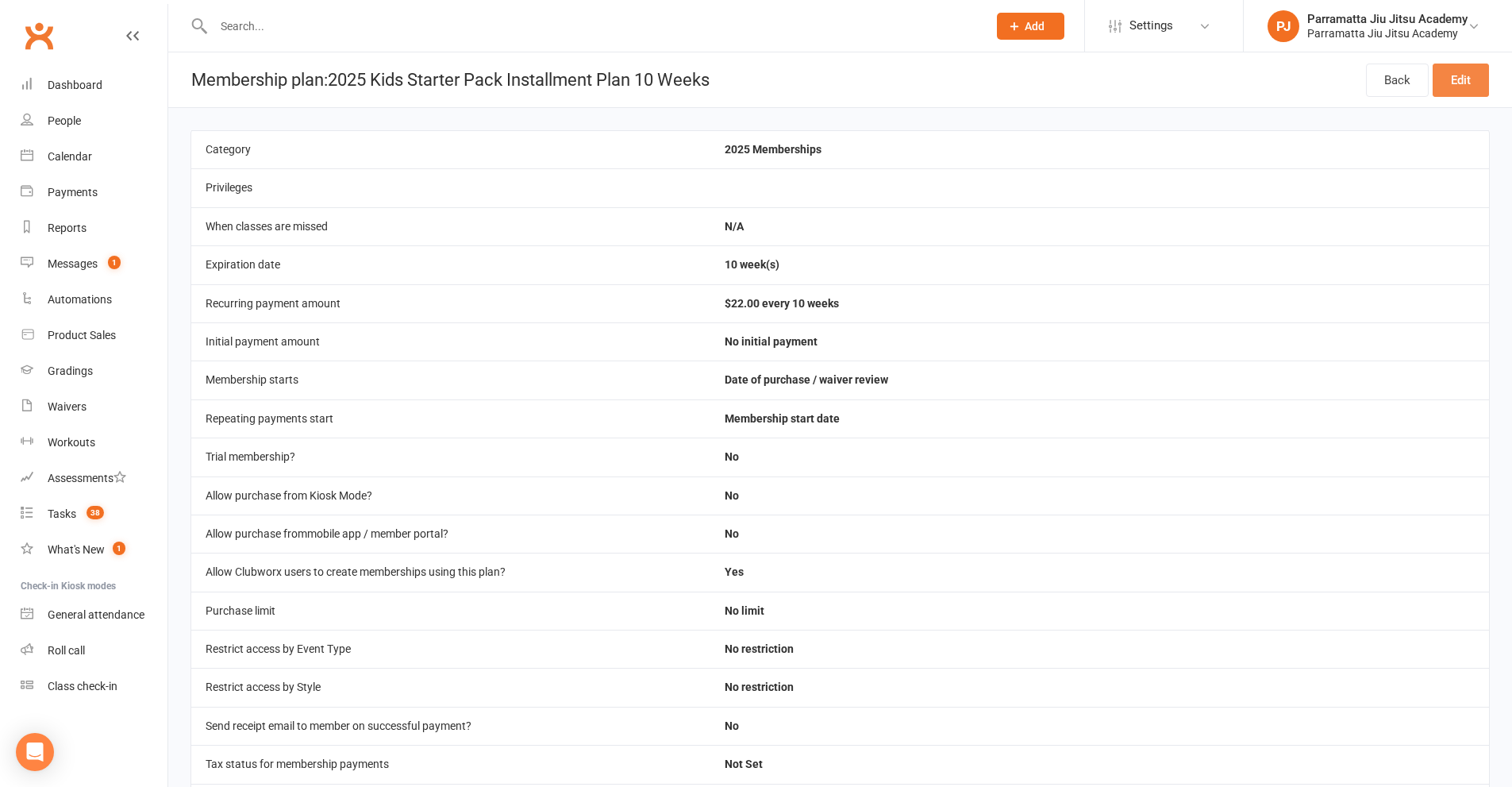
click at [1465, 78] on link "Edit" at bounding box center [1461, 80] width 56 height 34
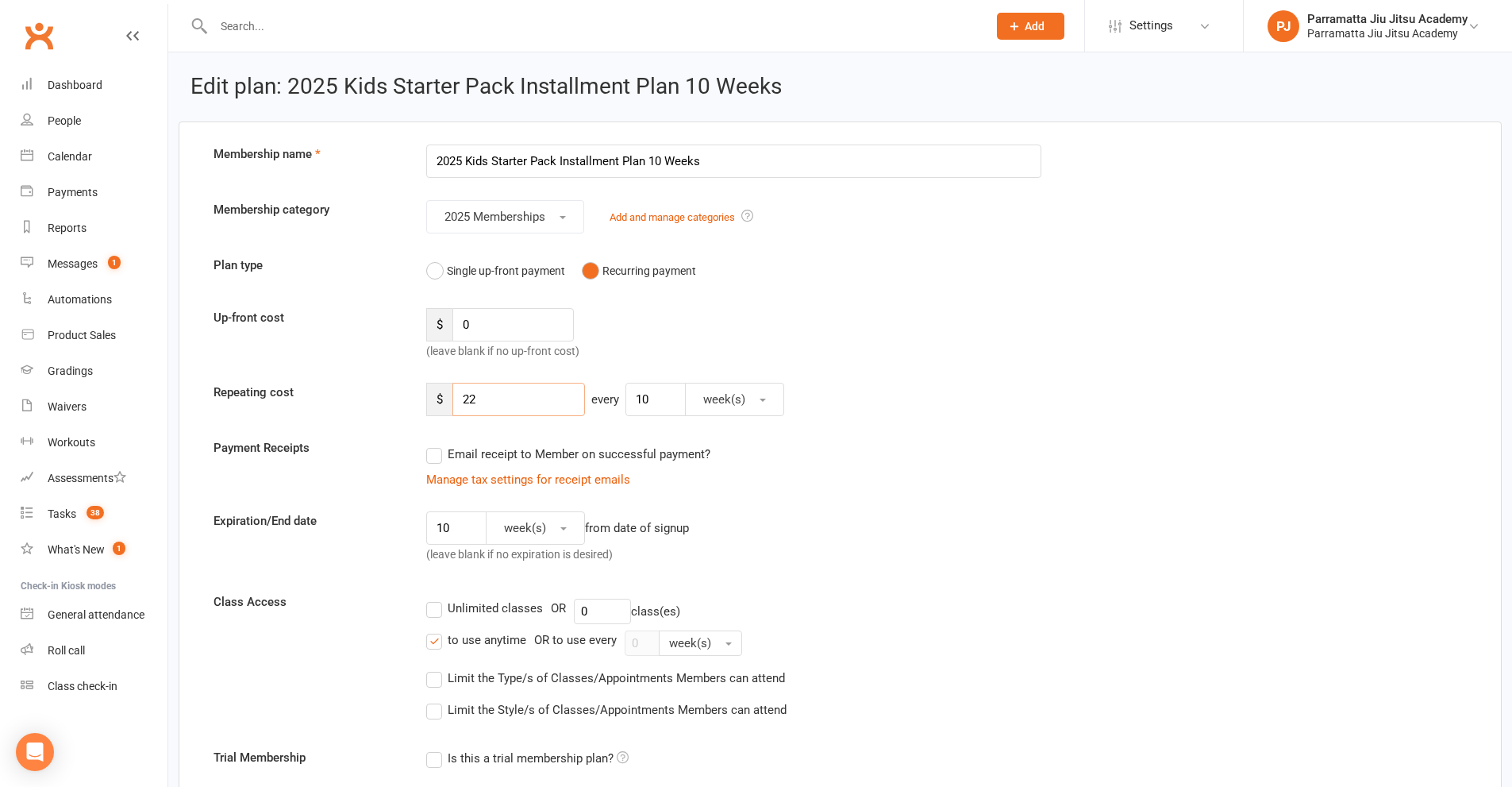
drag, startPoint x: 497, startPoint y: 396, endPoint x: 388, endPoint y: 406, distance: 109.5
click at [388, 406] on div "Repeating cost $ 22 every 10 week(s)" at bounding box center [840, 400] width 1277 height 34
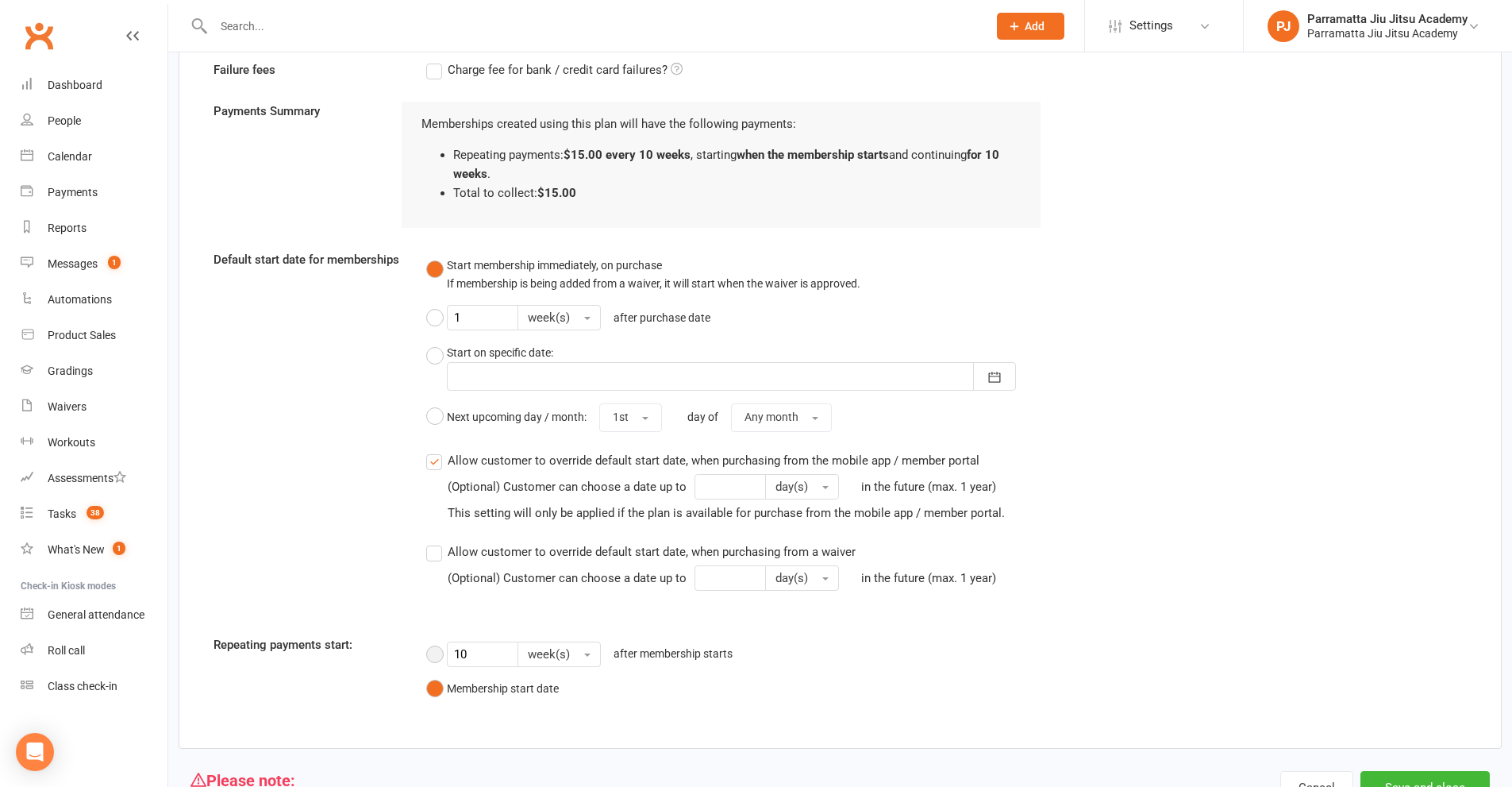
scroll to position [1192, 0]
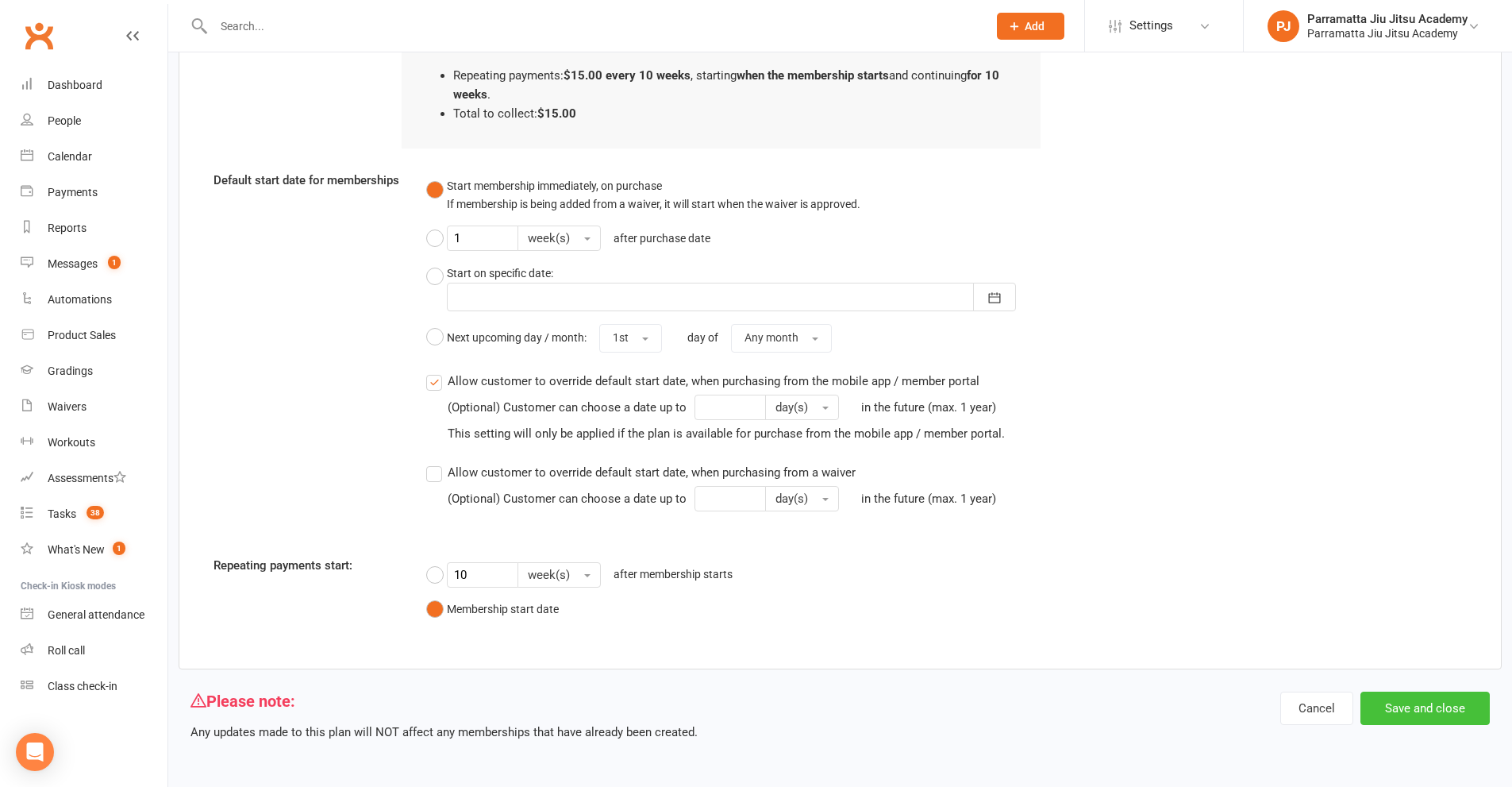
type input "15"
click at [1428, 717] on button "Save and close" at bounding box center [1425, 708] width 129 height 34
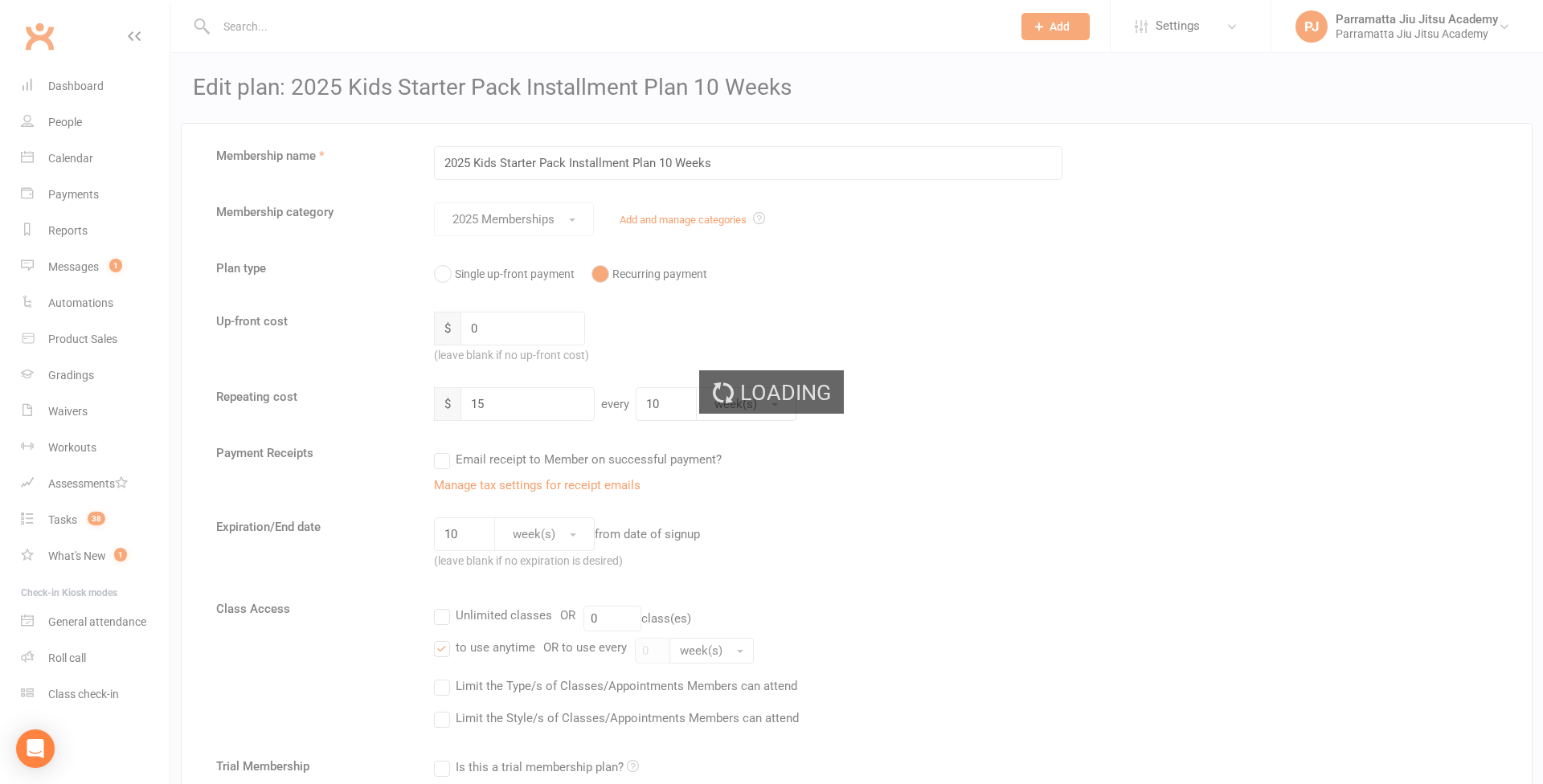
select select "100"
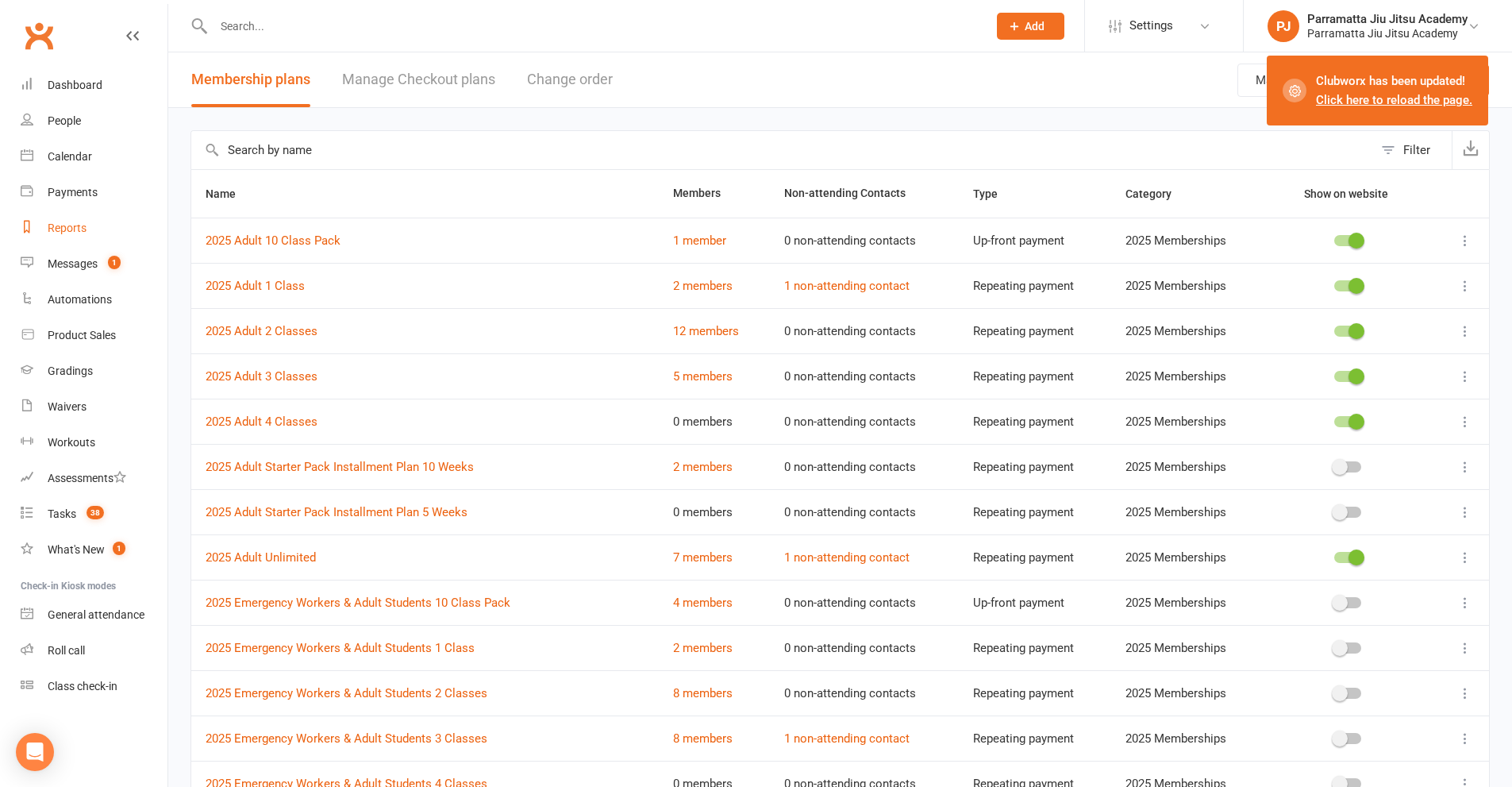
click at [83, 231] on div "Reports" at bounding box center [67, 227] width 39 height 13
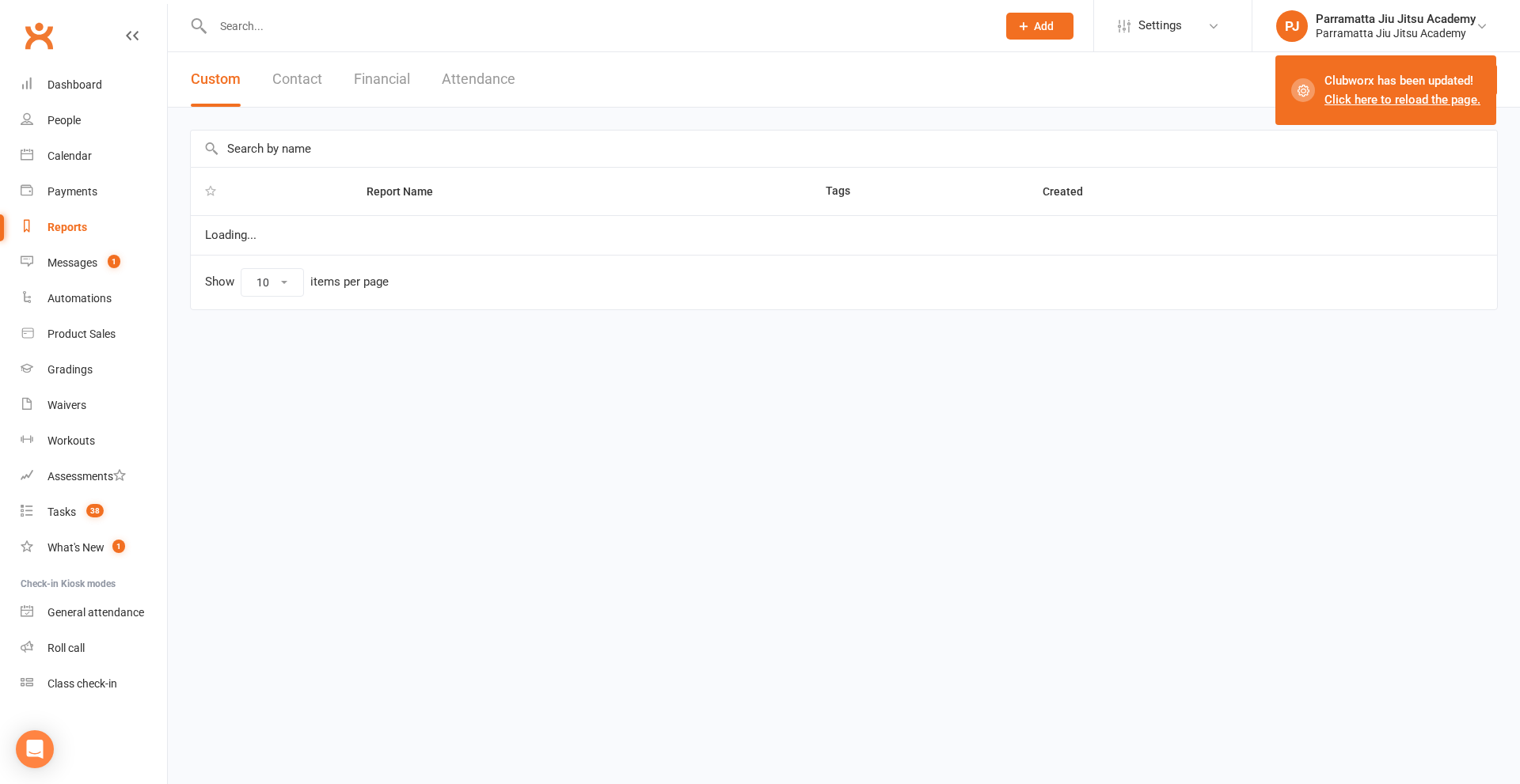
select select "25"
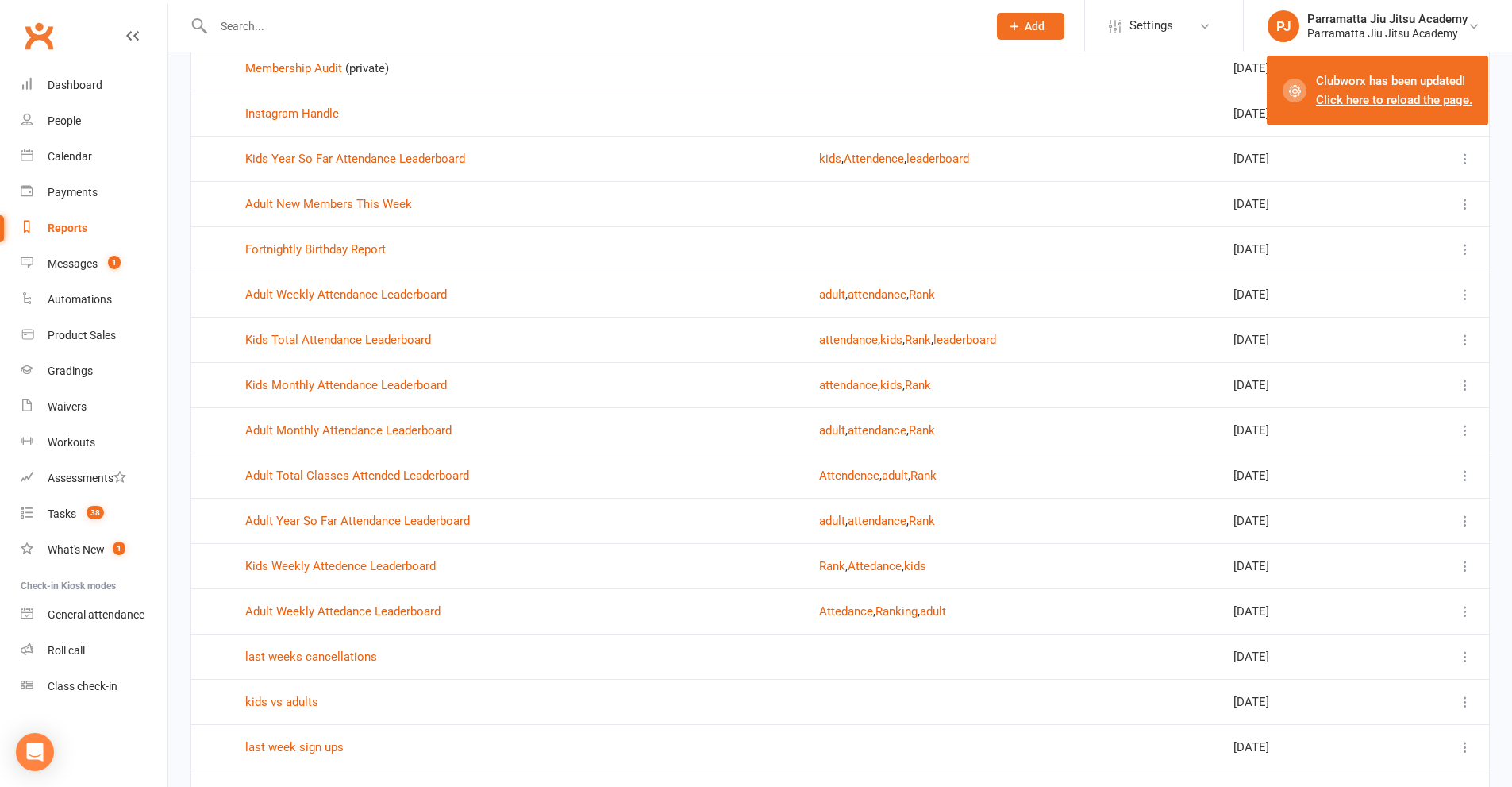
scroll to position [238, 0]
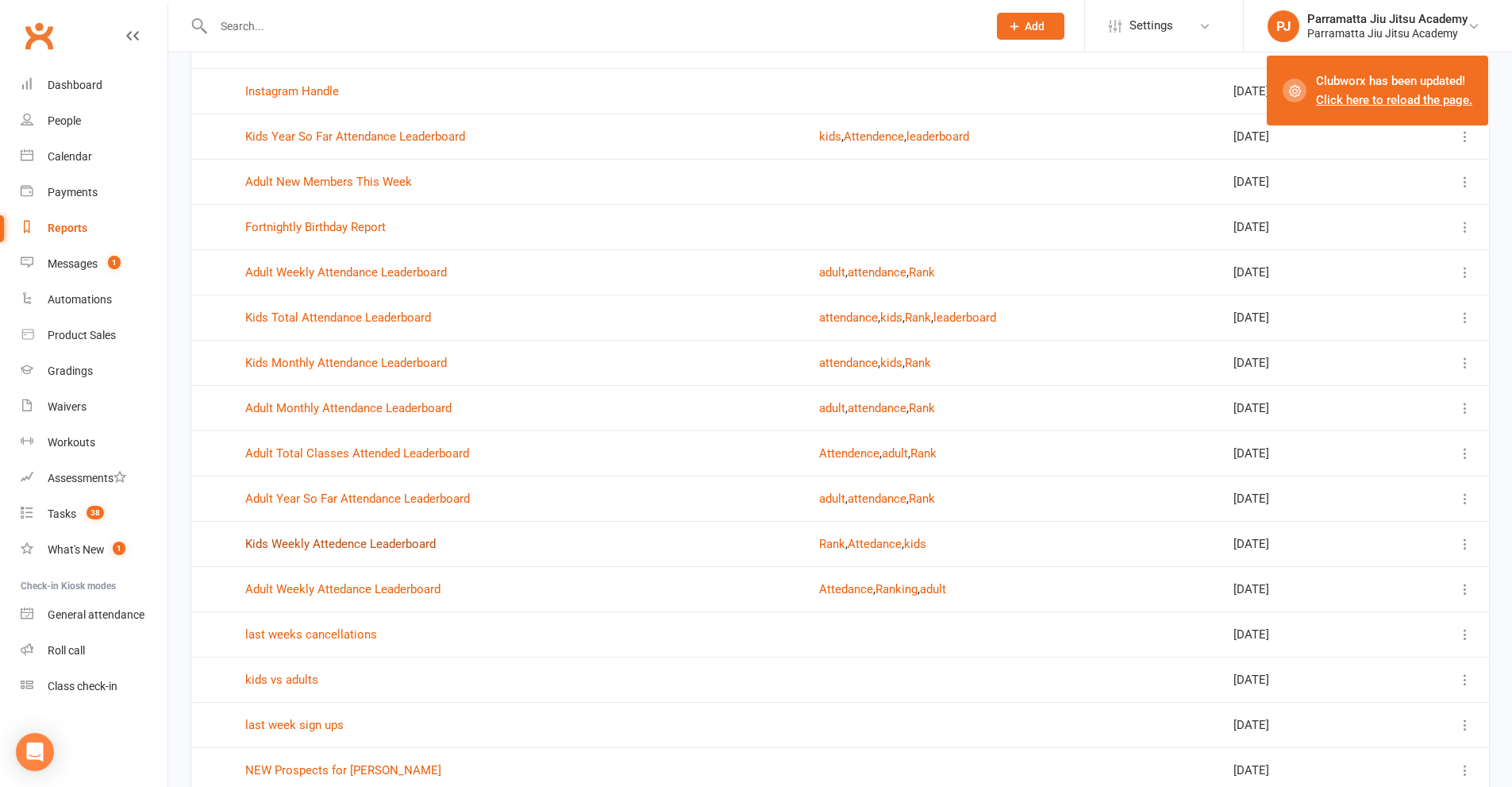
click at [384, 548] on link "Kids Weekly Attedence Leaderboard" at bounding box center [340, 544] width 190 height 14
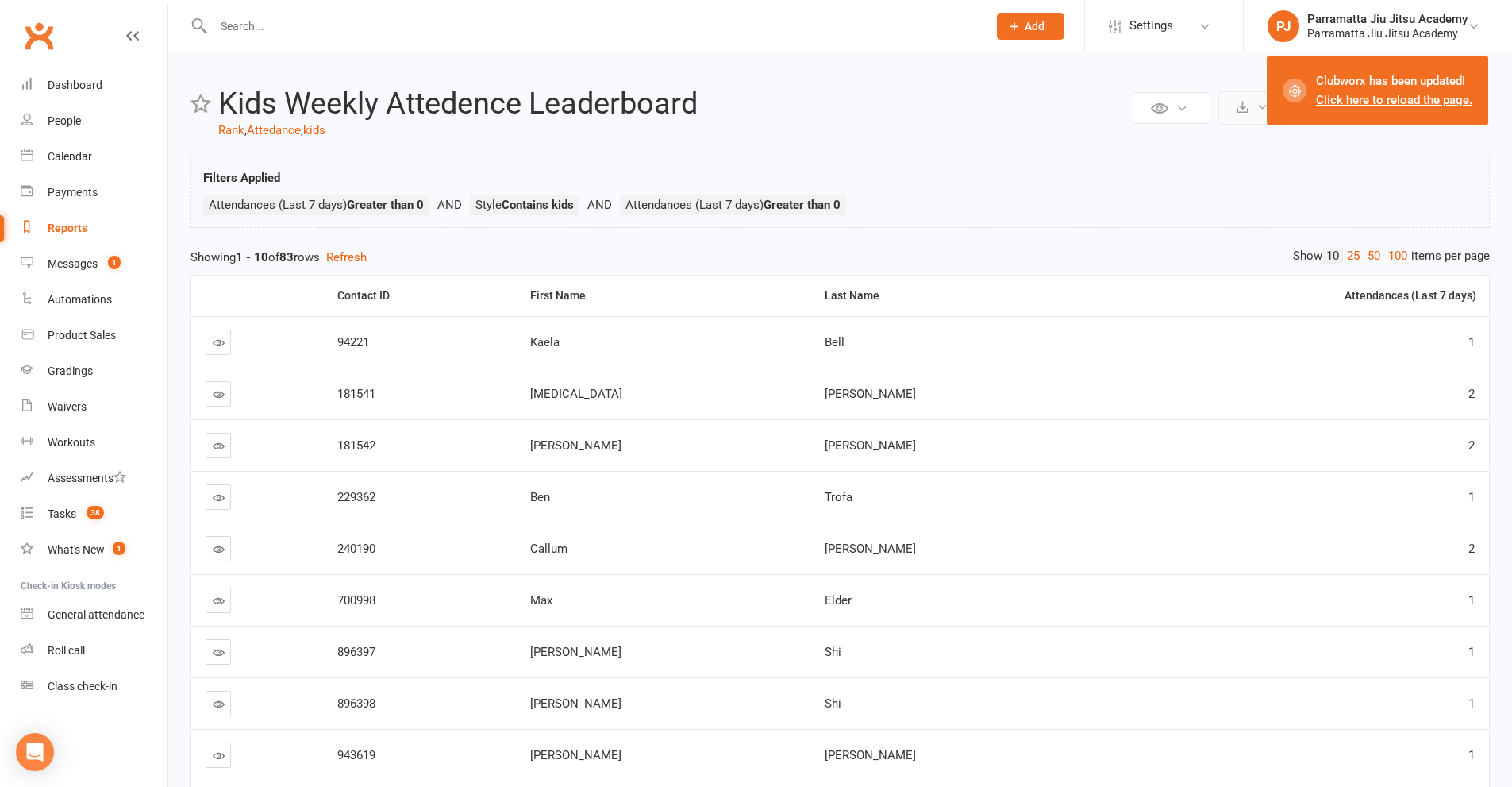
click at [1233, 113] on button at bounding box center [1255, 108] width 72 height 34
click at [1189, 155] on link "Export to CSV" at bounding box center [1206, 146] width 167 height 32
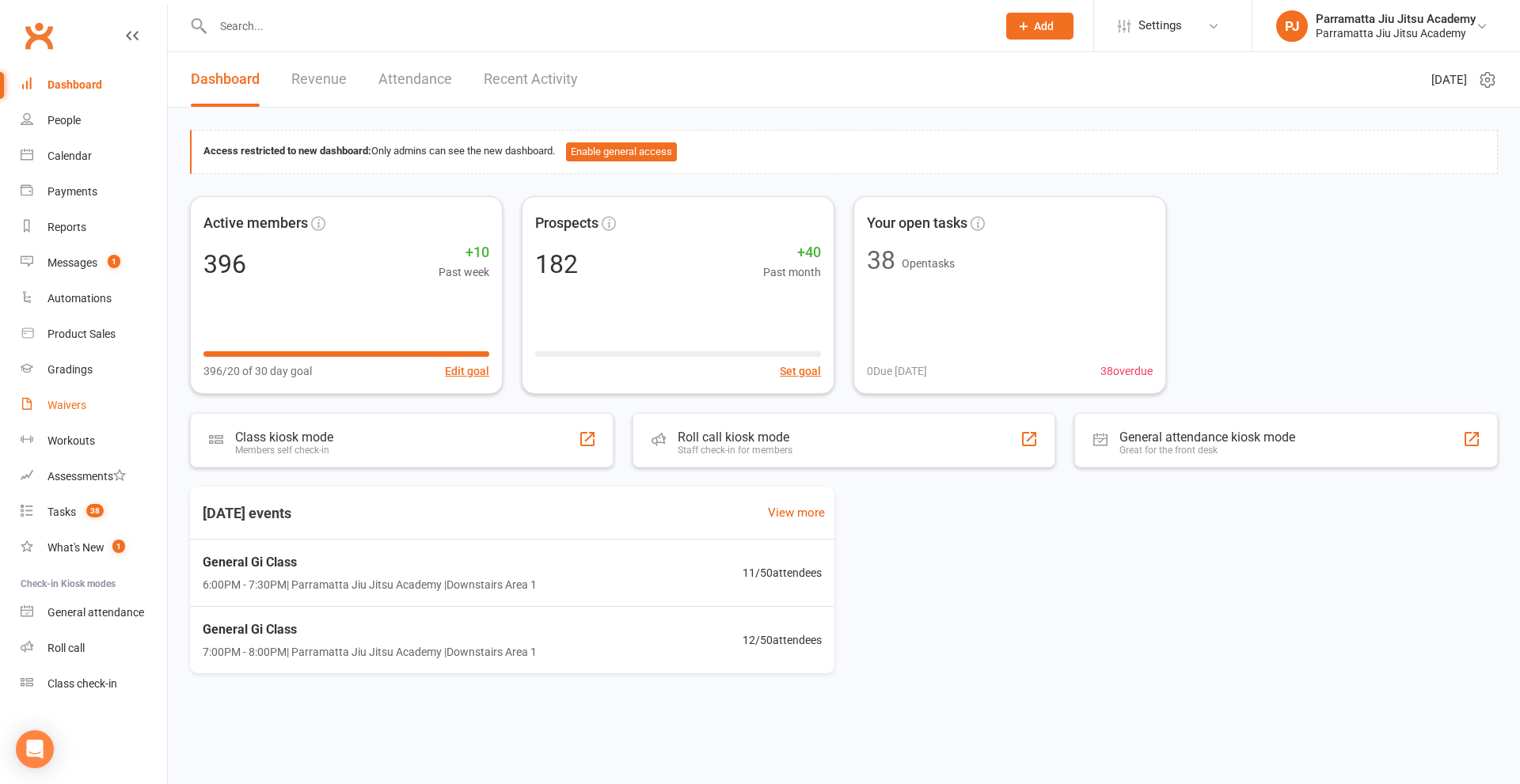
click at [57, 402] on div "Waivers" at bounding box center [67, 405] width 38 height 13
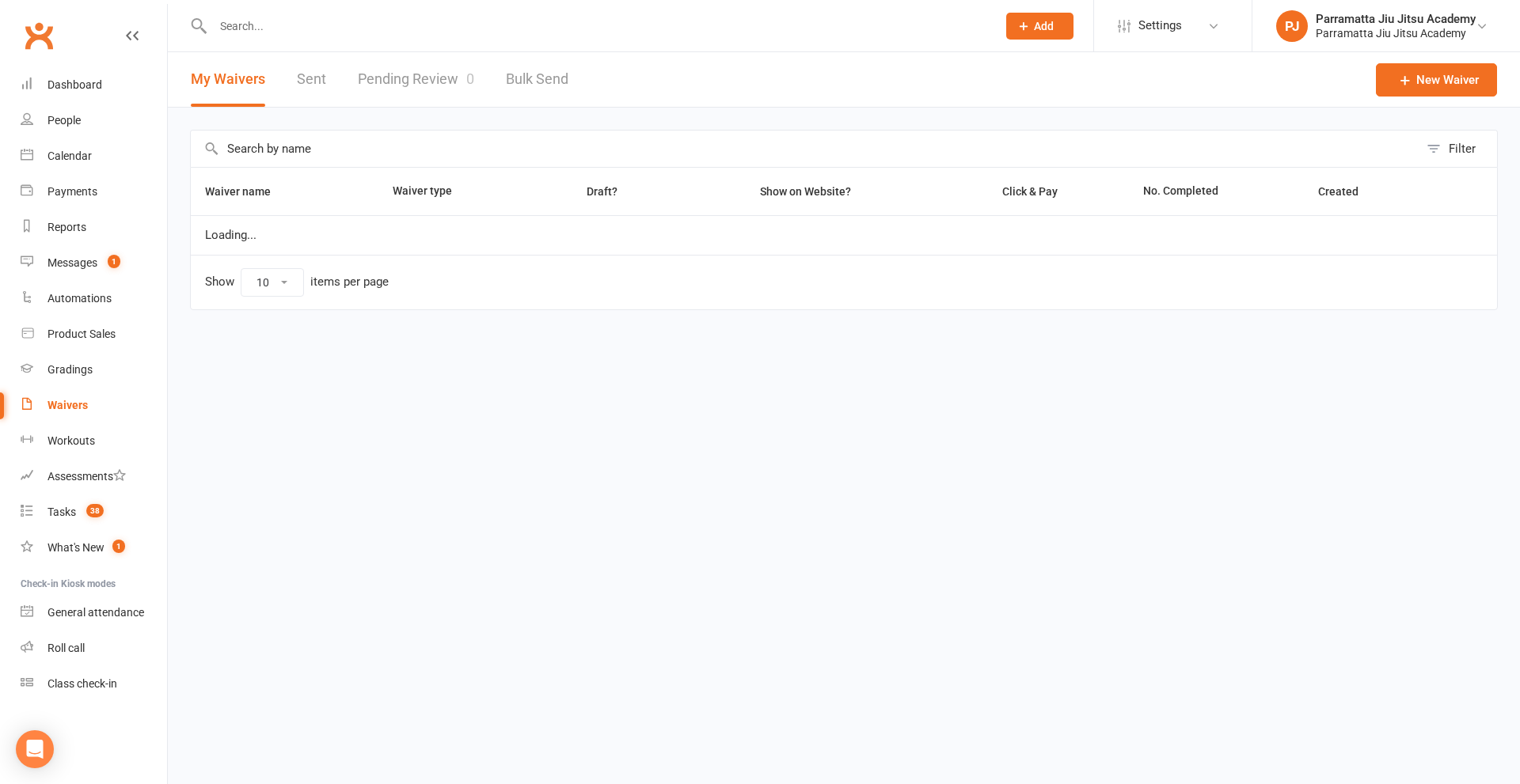
select select "100"
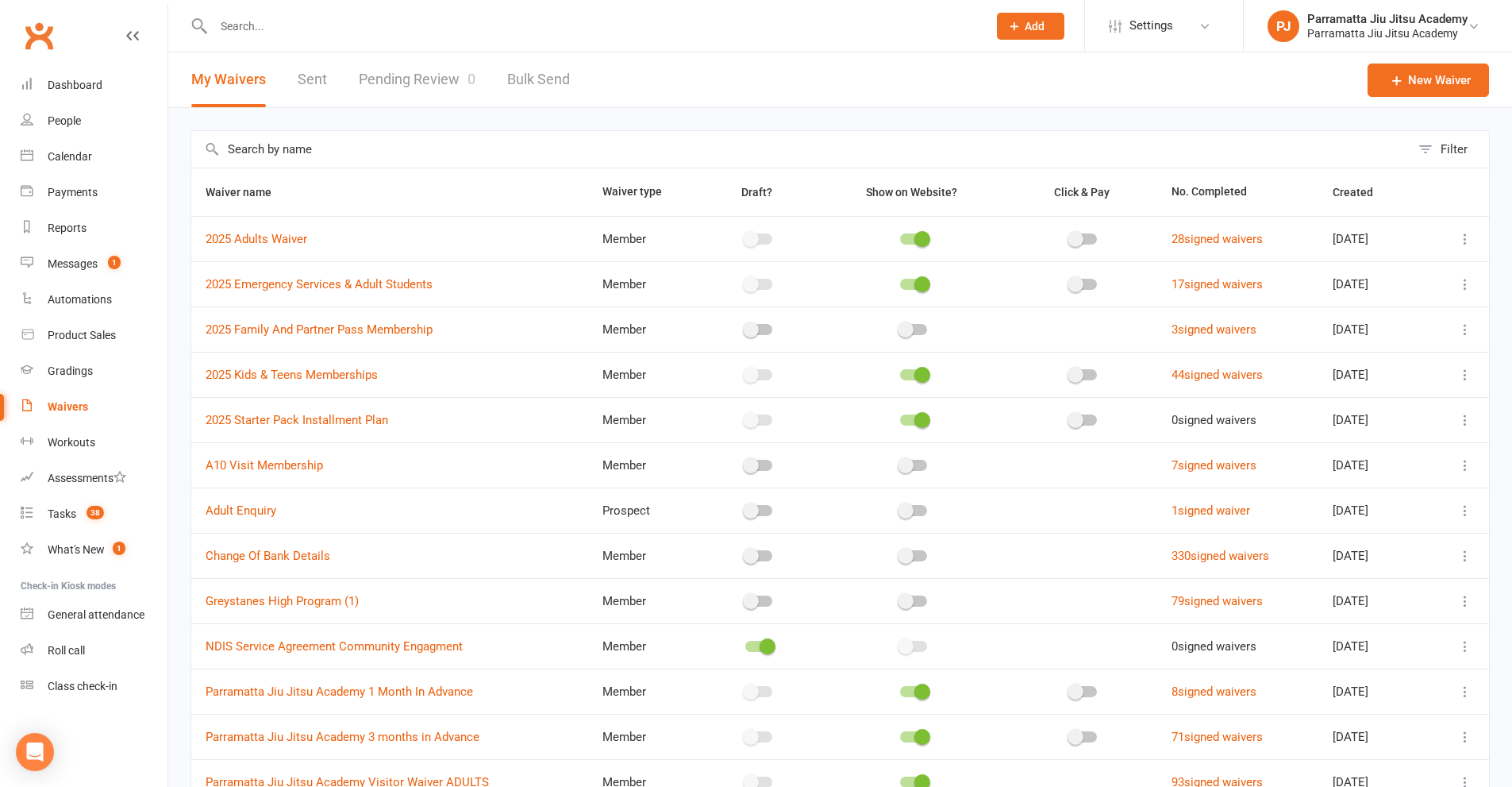
click at [331, 10] on div at bounding box center [583, 26] width 786 height 52
click at [328, 25] on input "text" at bounding box center [592, 26] width 767 height 23
